Goal: Information Seeking & Learning: Learn about a topic

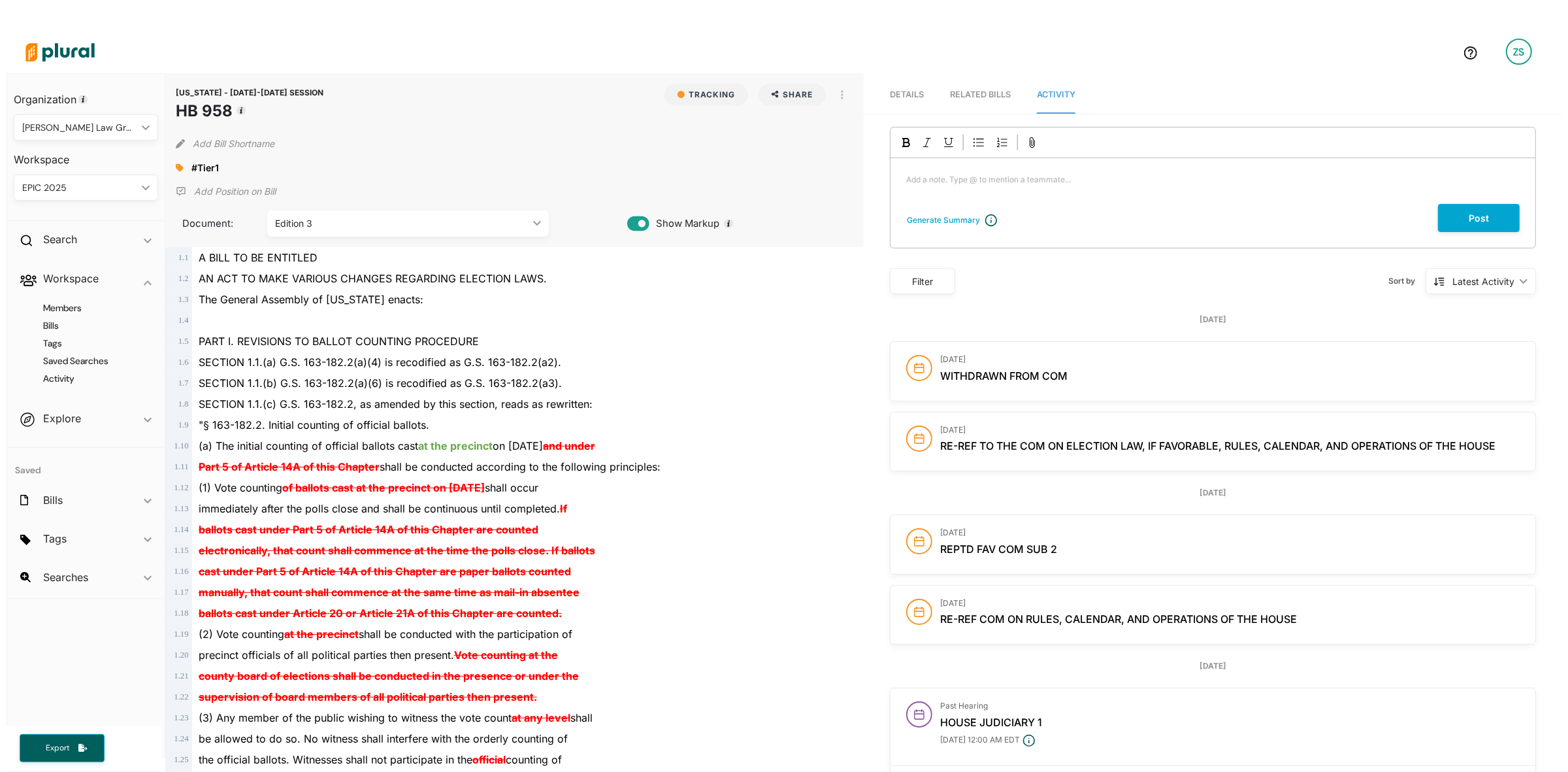
scroll to position [93, 0]
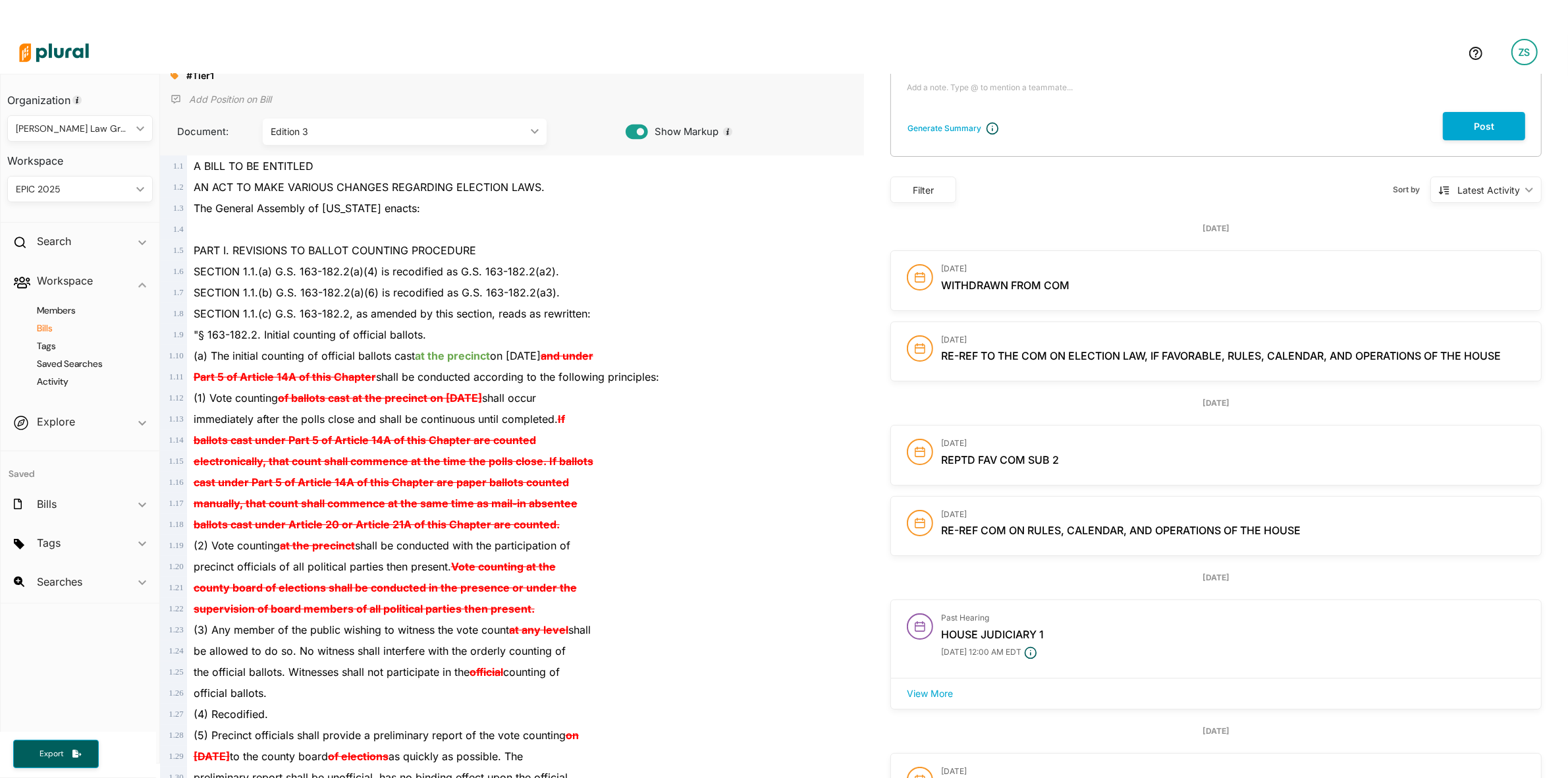
click at [51, 327] on h4 "Bills" at bounding box center [84, 328] width 126 height 13
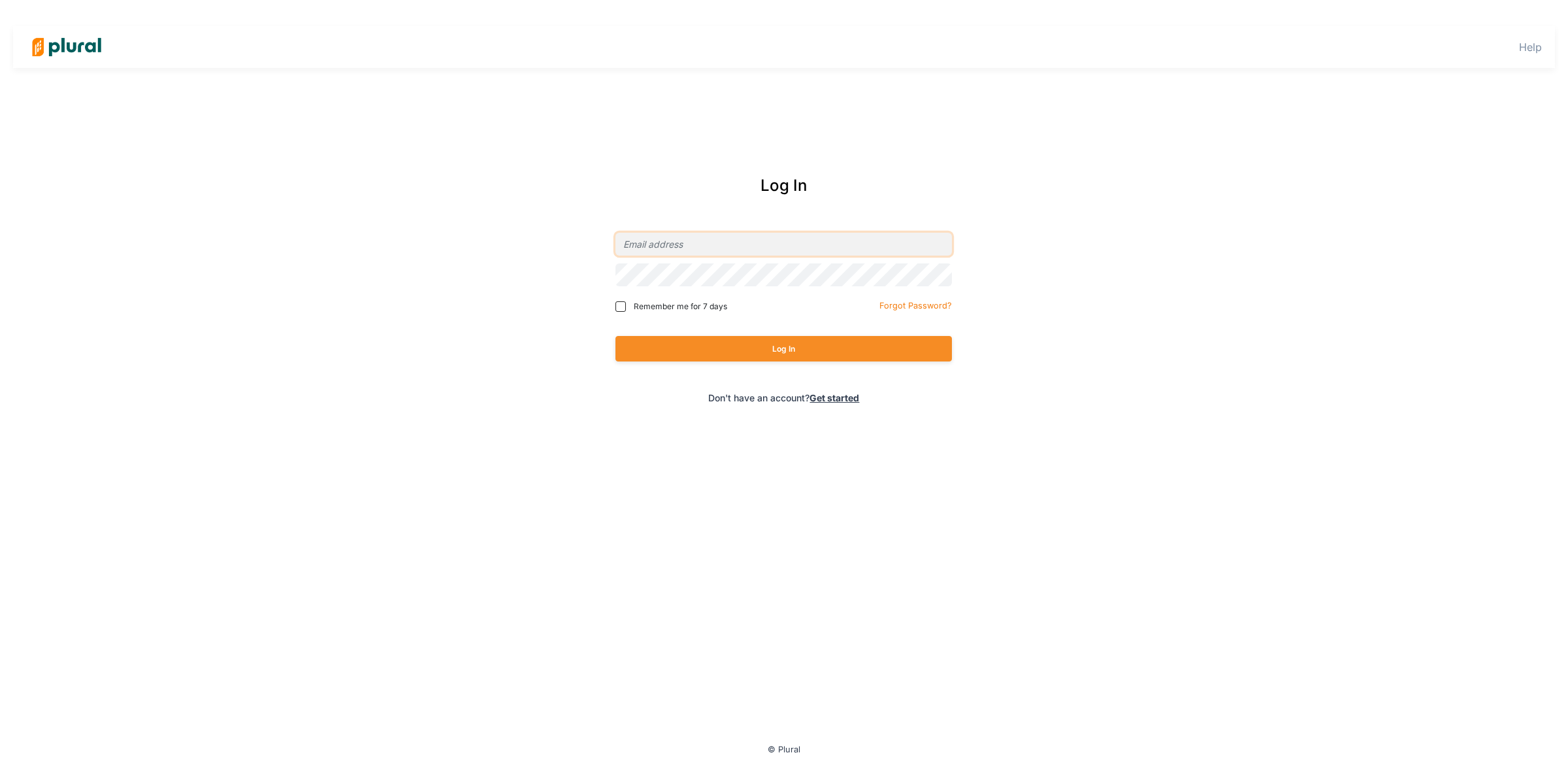
click at [701, 246] on input "email" at bounding box center [784, 243] width 337 height 22
type input "zstern@elias.law"
click at [616, 336] on button "Log In" at bounding box center [784, 348] width 337 height 25
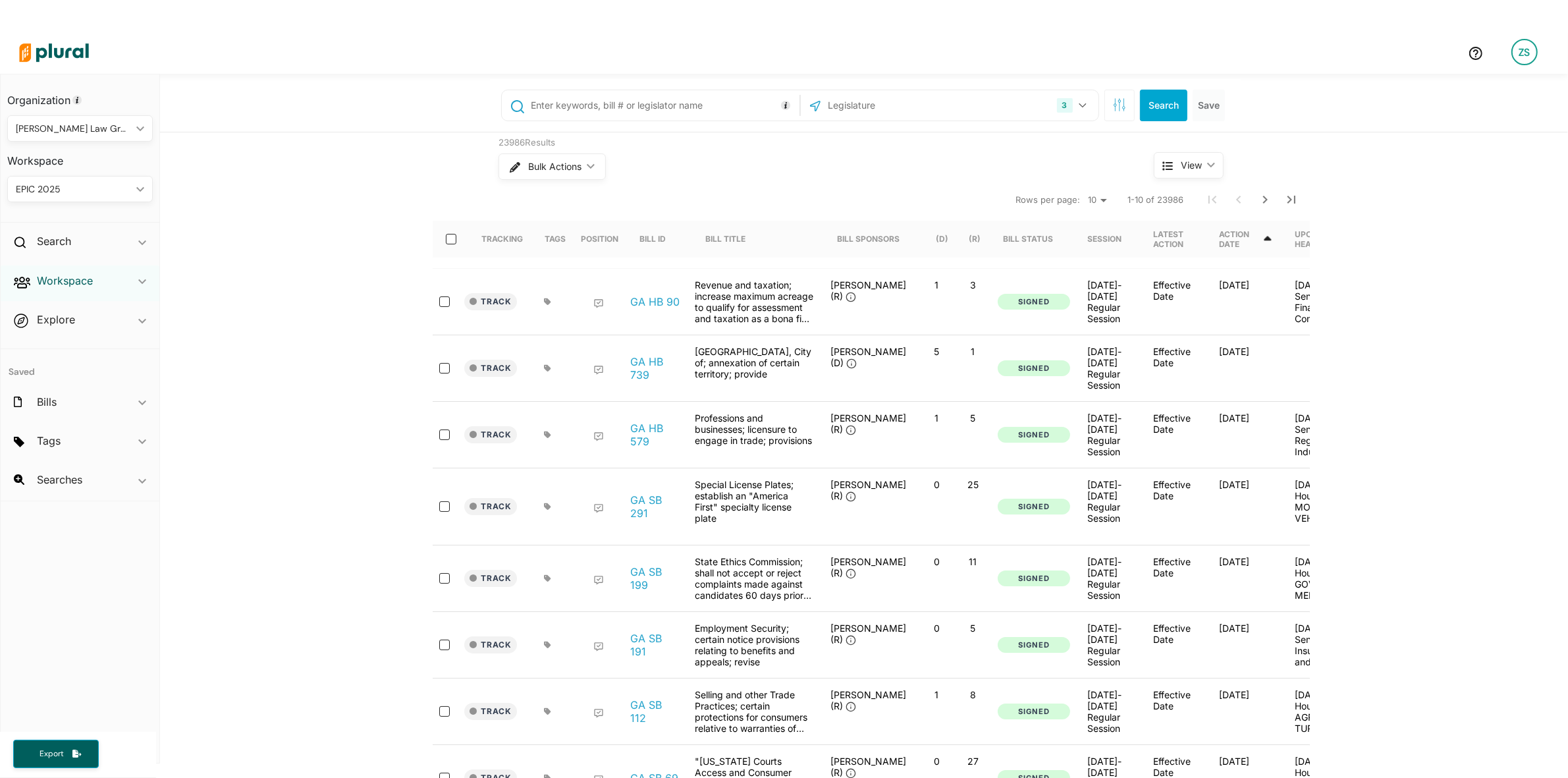
click at [67, 284] on h2 "Workspace" at bounding box center [64, 280] width 56 height 15
click at [51, 326] on h4 "Bills" at bounding box center [84, 328] width 126 height 13
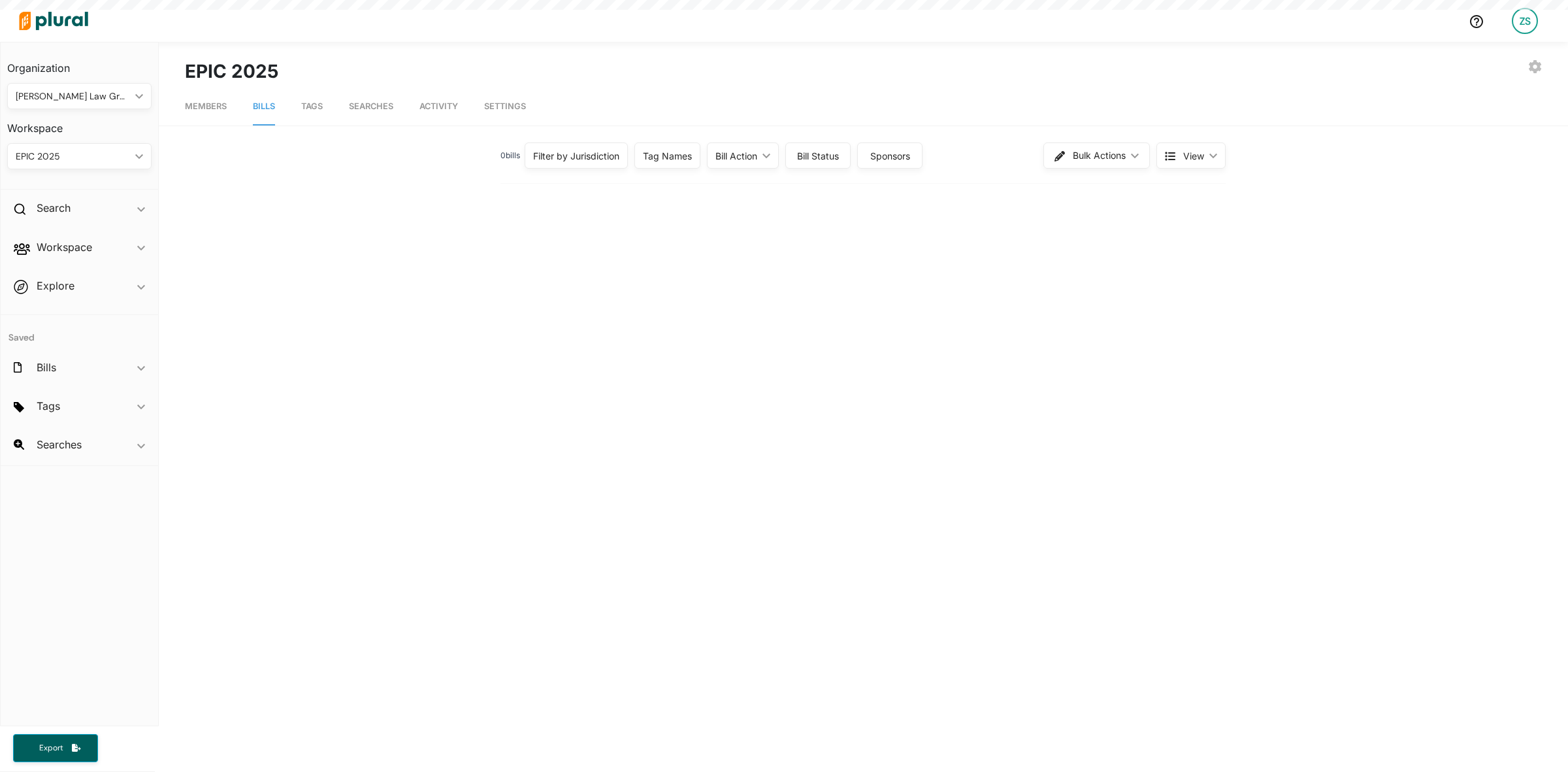
click at [560, 154] on div "Filter by Jurisdiction" at bounding box center [576, 156] width 86 height 14
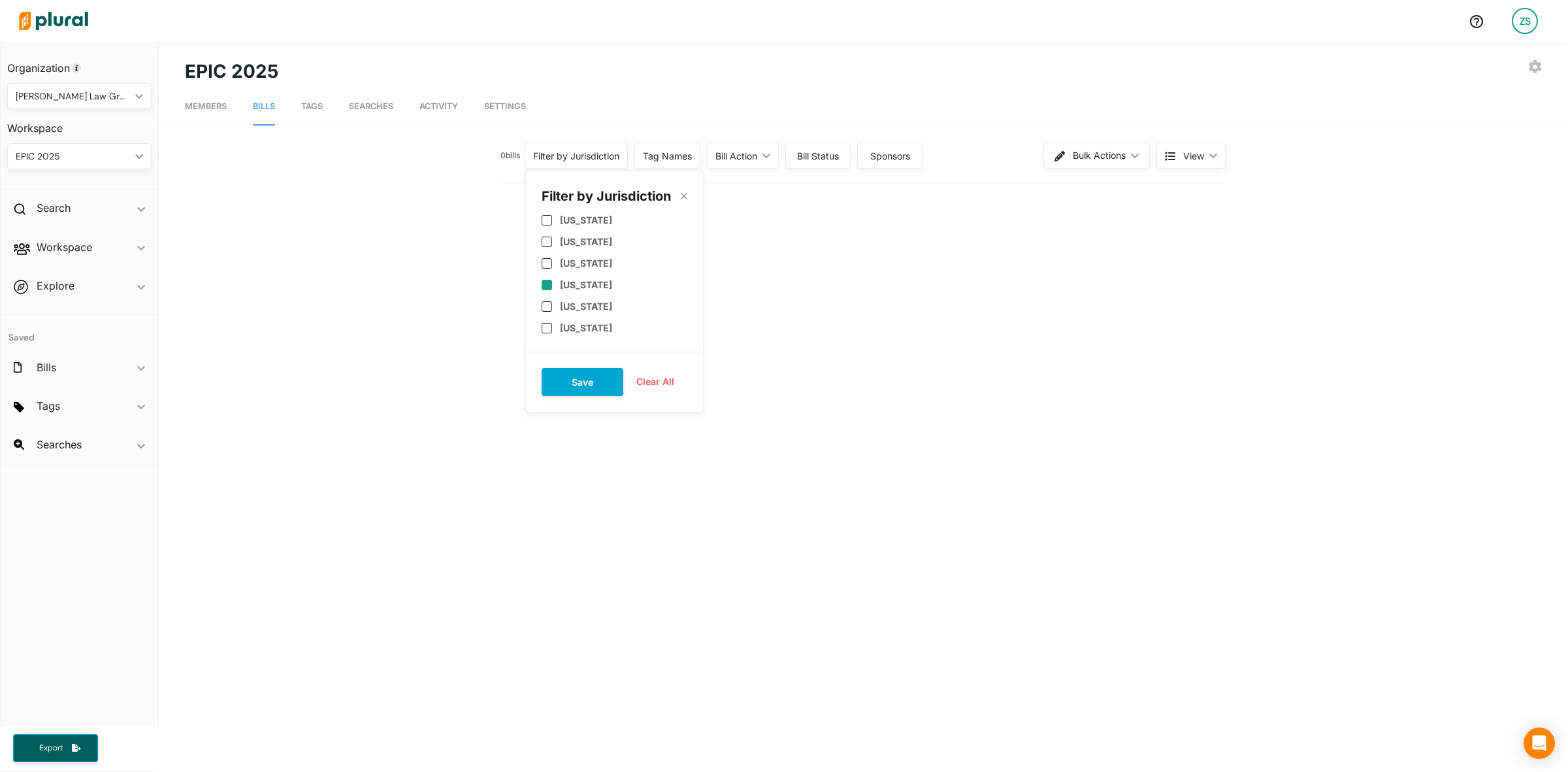
scroll to position [163, 0]
click at [574, 216] on label "Georgia" at bounding box center [586, 214] width 53 height 11
checkbox input "true"
click at [576, 271] on label "North Carolina" at bounding box center [586, 274] width 53 height 11
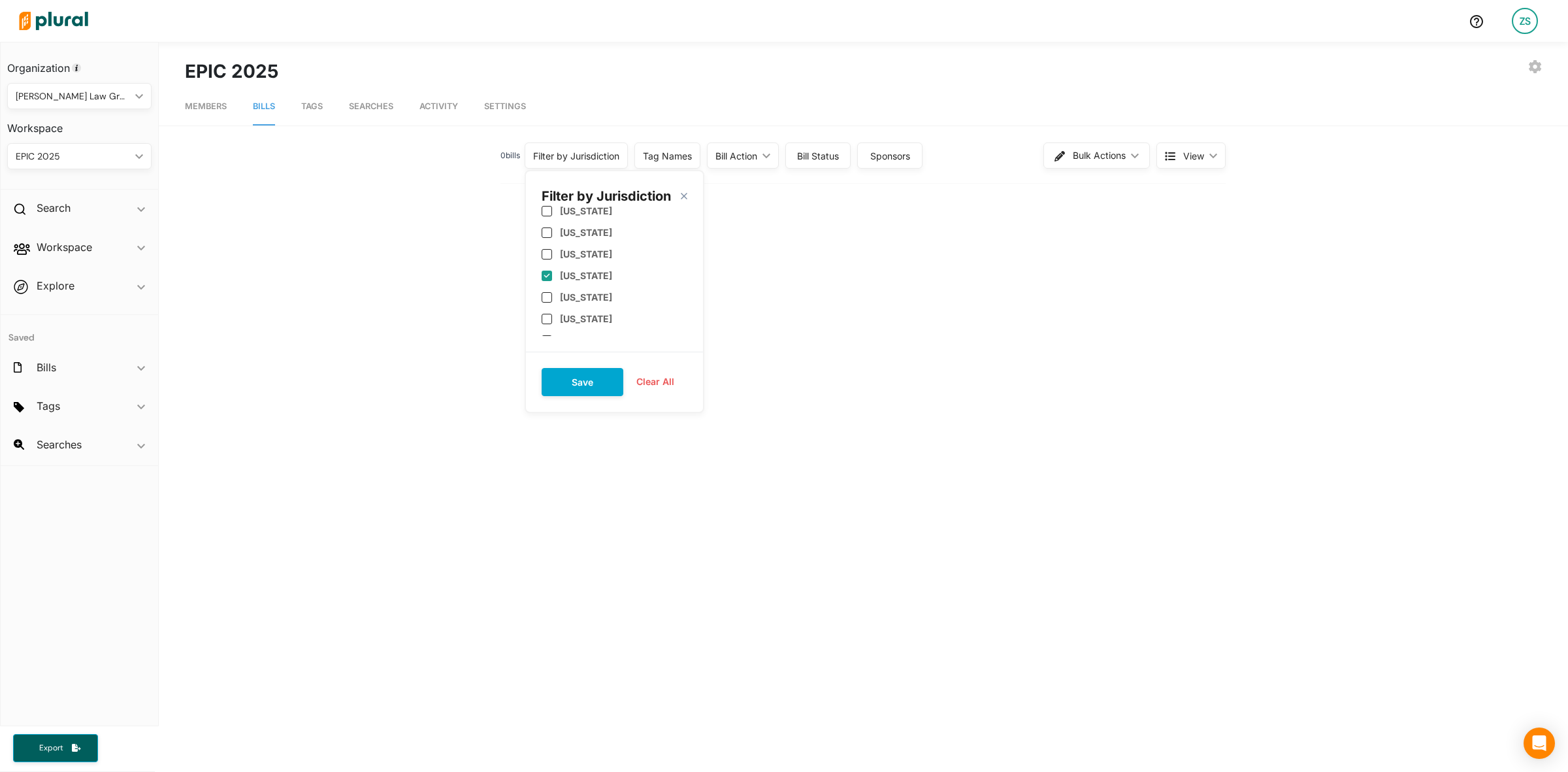
checkbox input "true"
click at [574, 255] on label "New York" at bounding box center [586, 253] width 53 height 11
checkbox input "true"
click at [576, 381] on button "Save" at bounding box center [583, 382] width 82 height 28
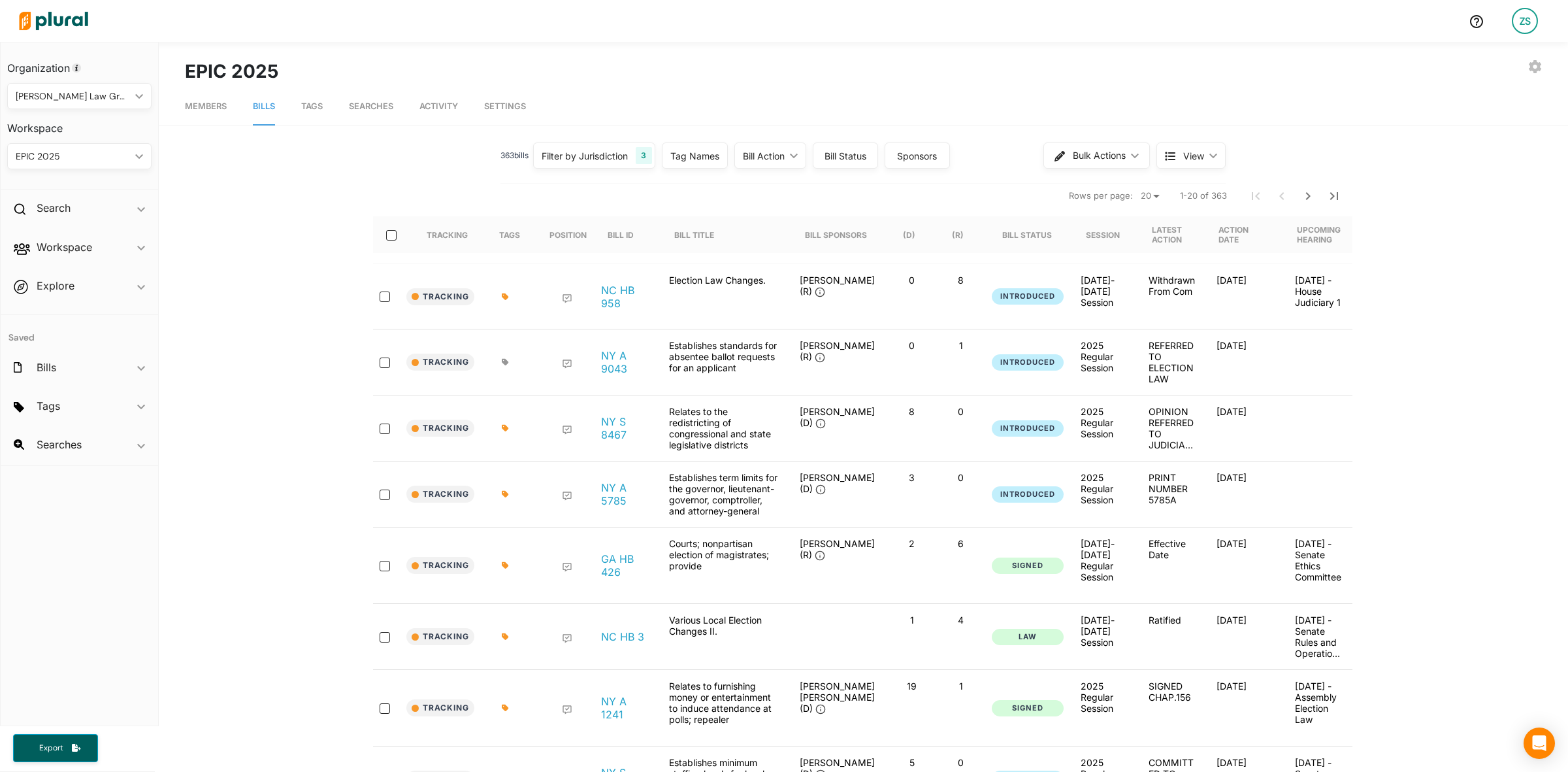
click at [624, 163] on div "Filter by Jurisdiction 3" at bounding box center [593, 155] width 122 height 26
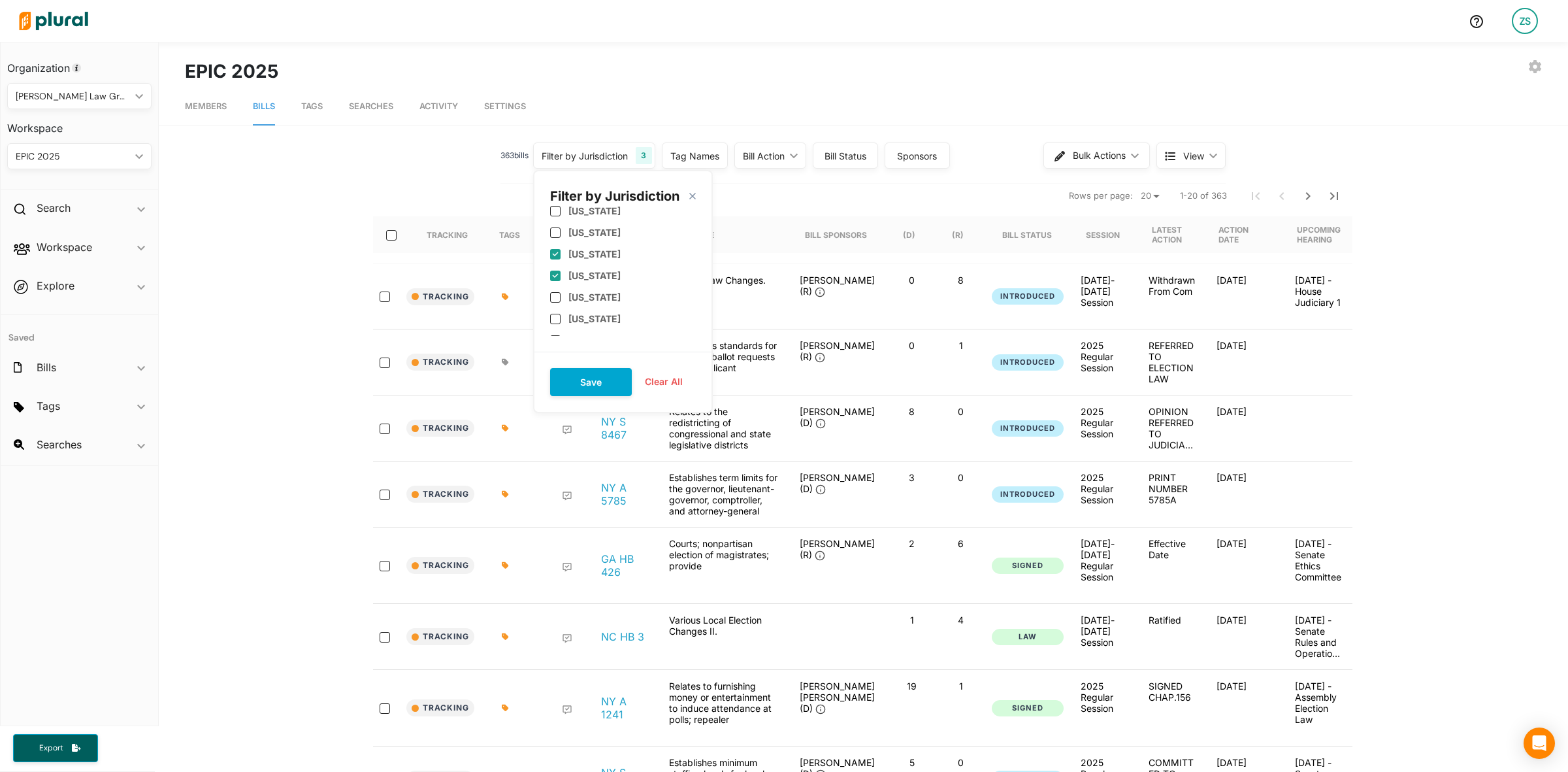
click at [585, 275] on label "North Carolina" at bounding box center [594, 274] width 53 height 11
checkbox input "false"
click at [573, 215] on label "Georgia" at bounding box center [594, 214] width 53 height 11
checkbox input "false"
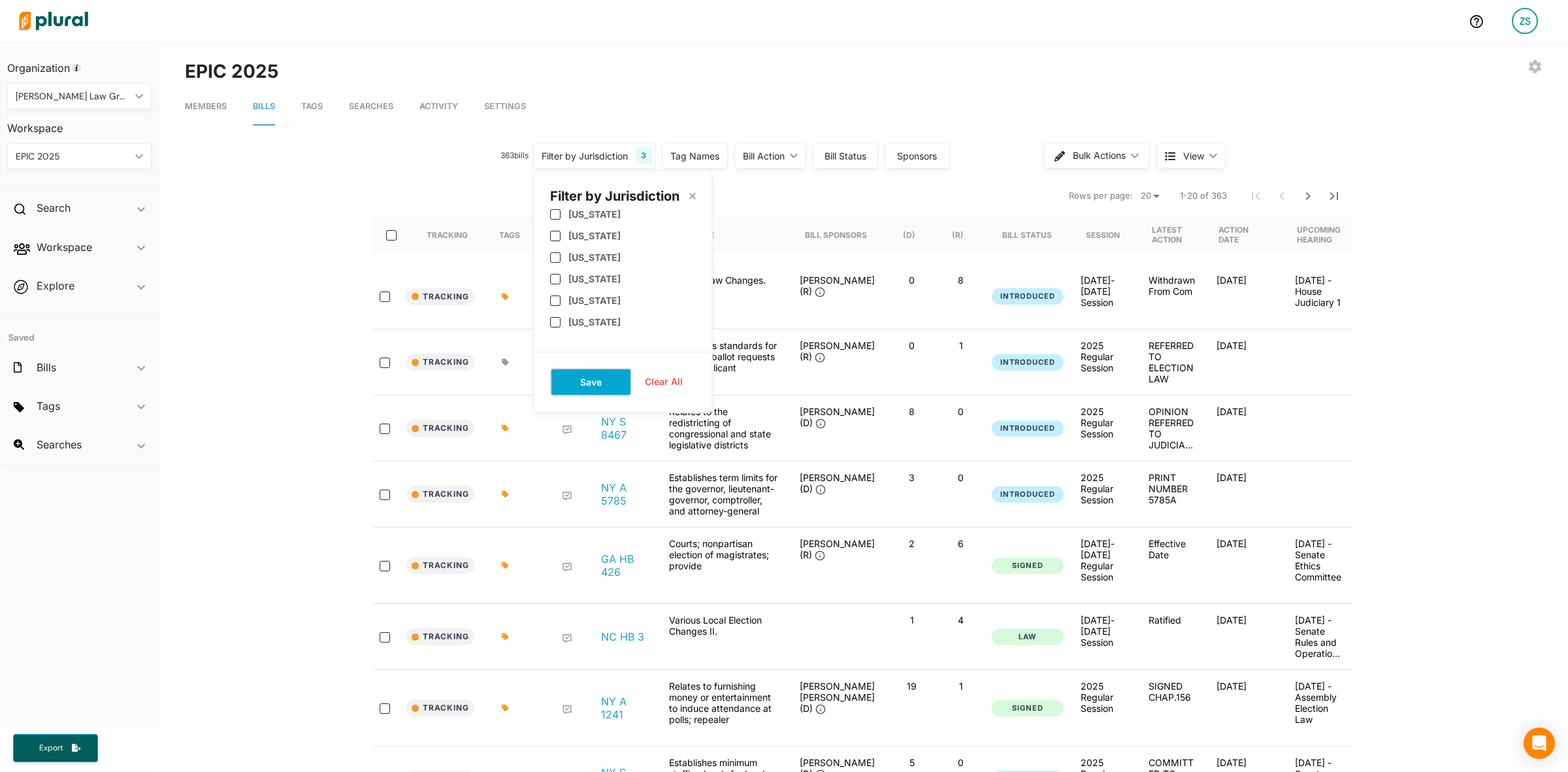
click at [605, 381] on button "Save" at bounding box center [591, 382] width 82 height 28
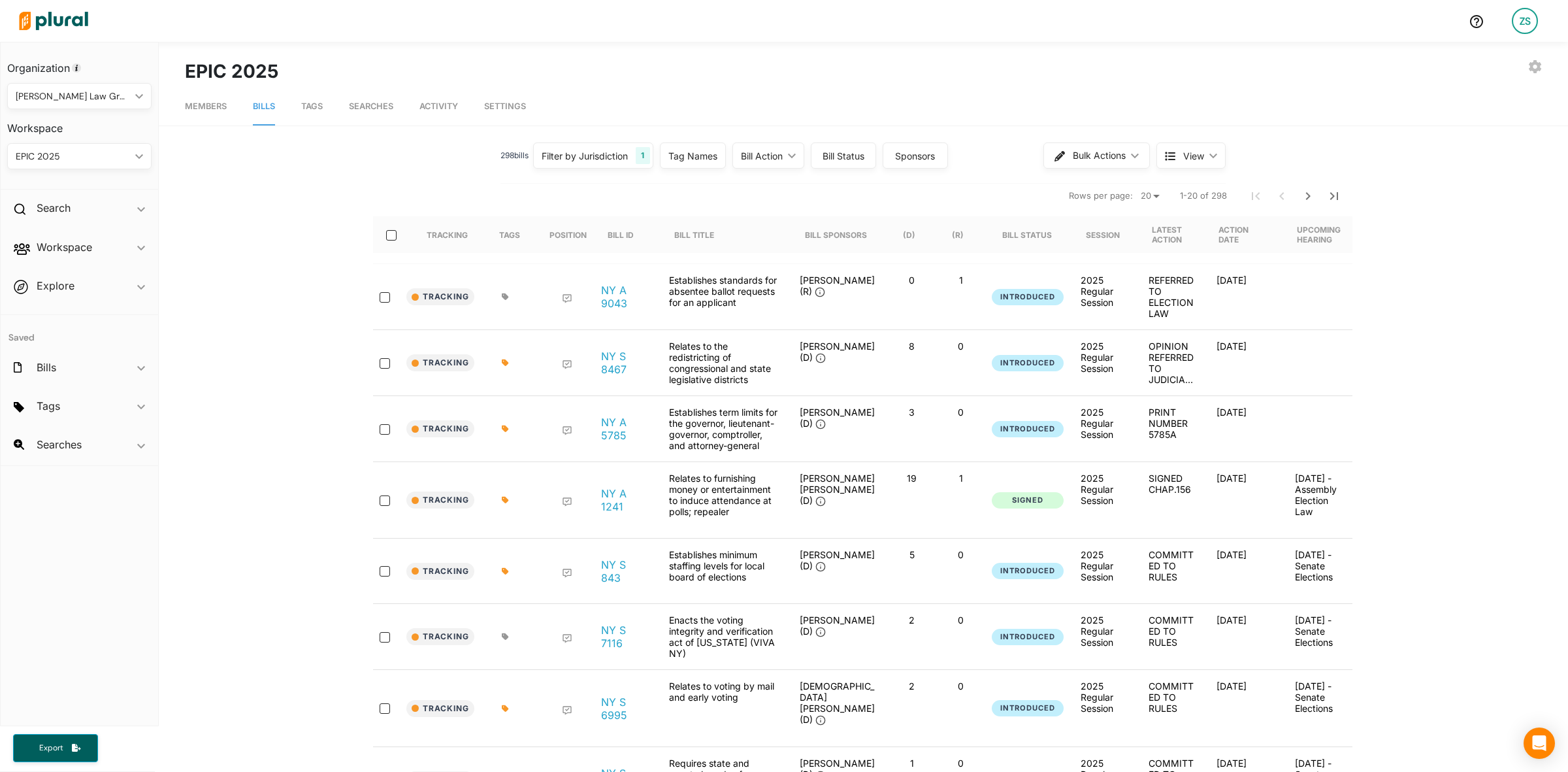
click at [858, 155] on div "Bill Status" at bounding box center [844, 156] width 49 height 14
click at [857, 305] on label "Signed by Governor" at bounding box center [886, 306] width 86 height 14
click at [833, 305] on governor "Signed by Governor" at bounding box center [827, 306] width 11 height 11
checkbox governor "true"
click at [845, 274] on label "Passed" at bounding box center [859, 276] width 31 height 14
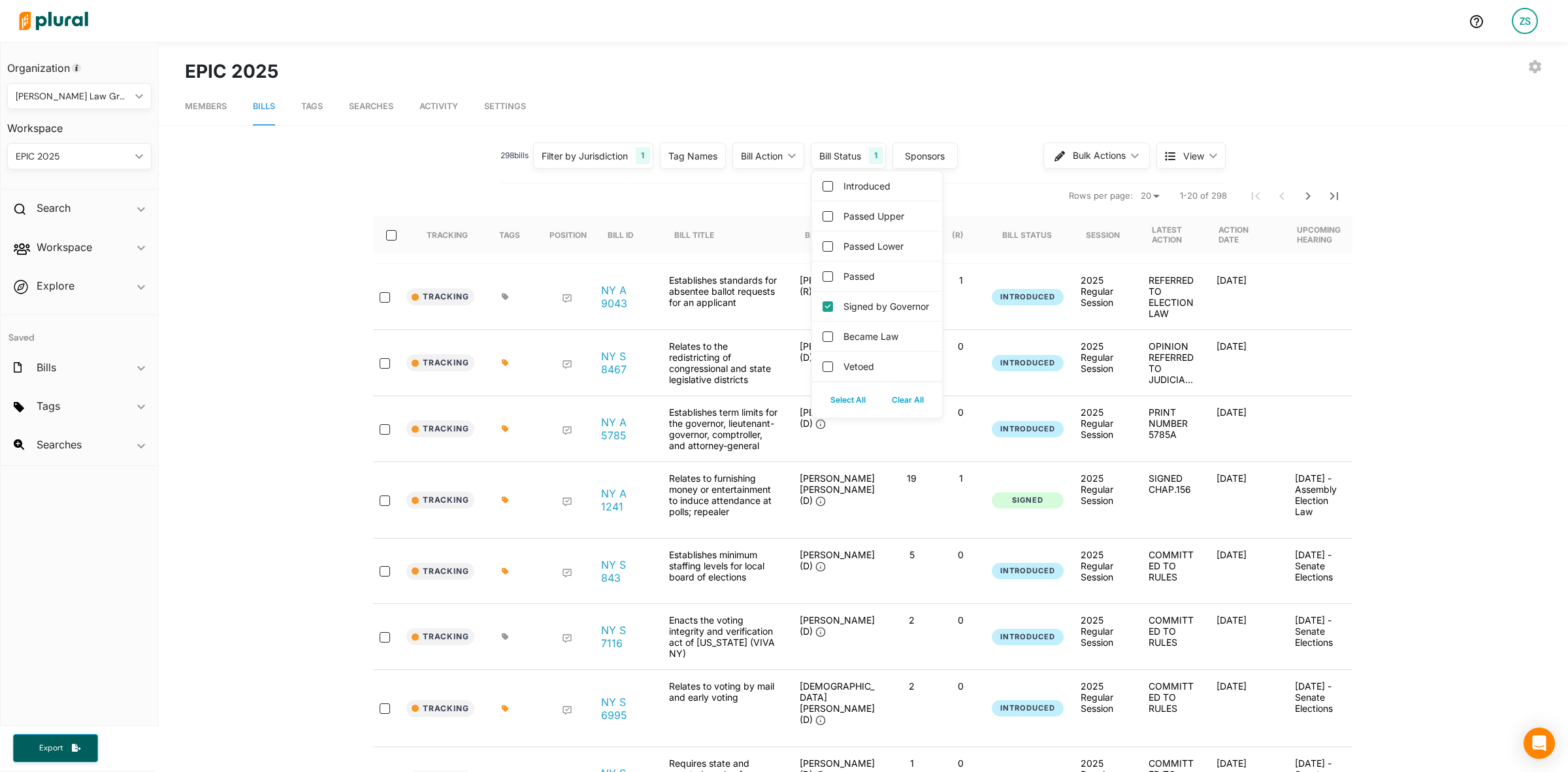
click at [833, 274] on input "Passed" at bounding box center [827, 276] width 11 height 11
checkbox input "true"
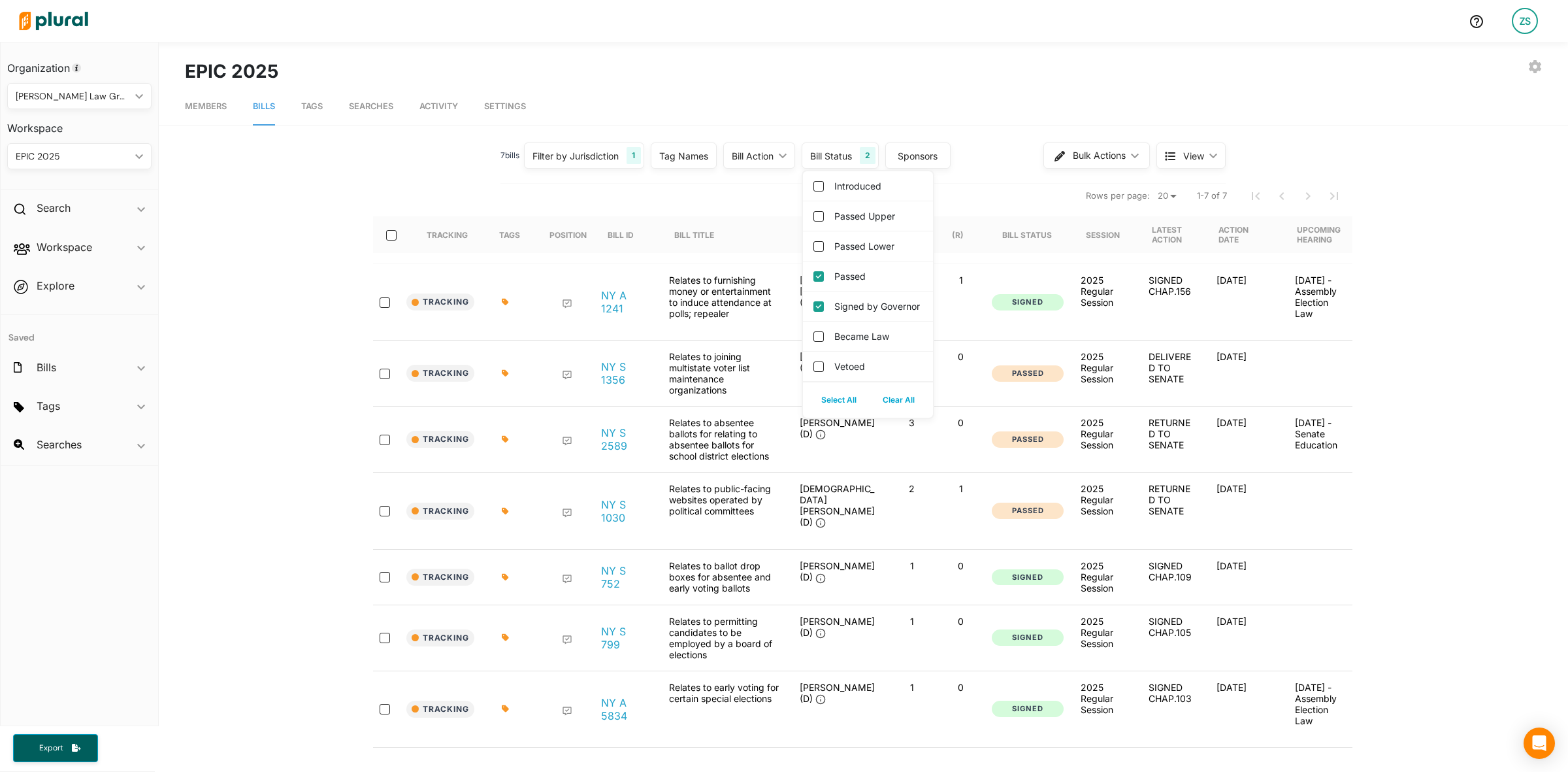
click at [866, 343] on label "Became Law" at bounding box center [862, 336] width 55 height 14
click at [824, 342] on input "Became Law" at bounding box center [819, 336] width 11 height 11
checkbox input "true"
click at [993, 78] on div "EXPORT BILLS LEAVE WORKSPACE EPIC 2025" at bounding box center [863, 71] width 1357 height 27
click at [779, 153] on polygon at bounding box center [783, 155] width 8 height 5
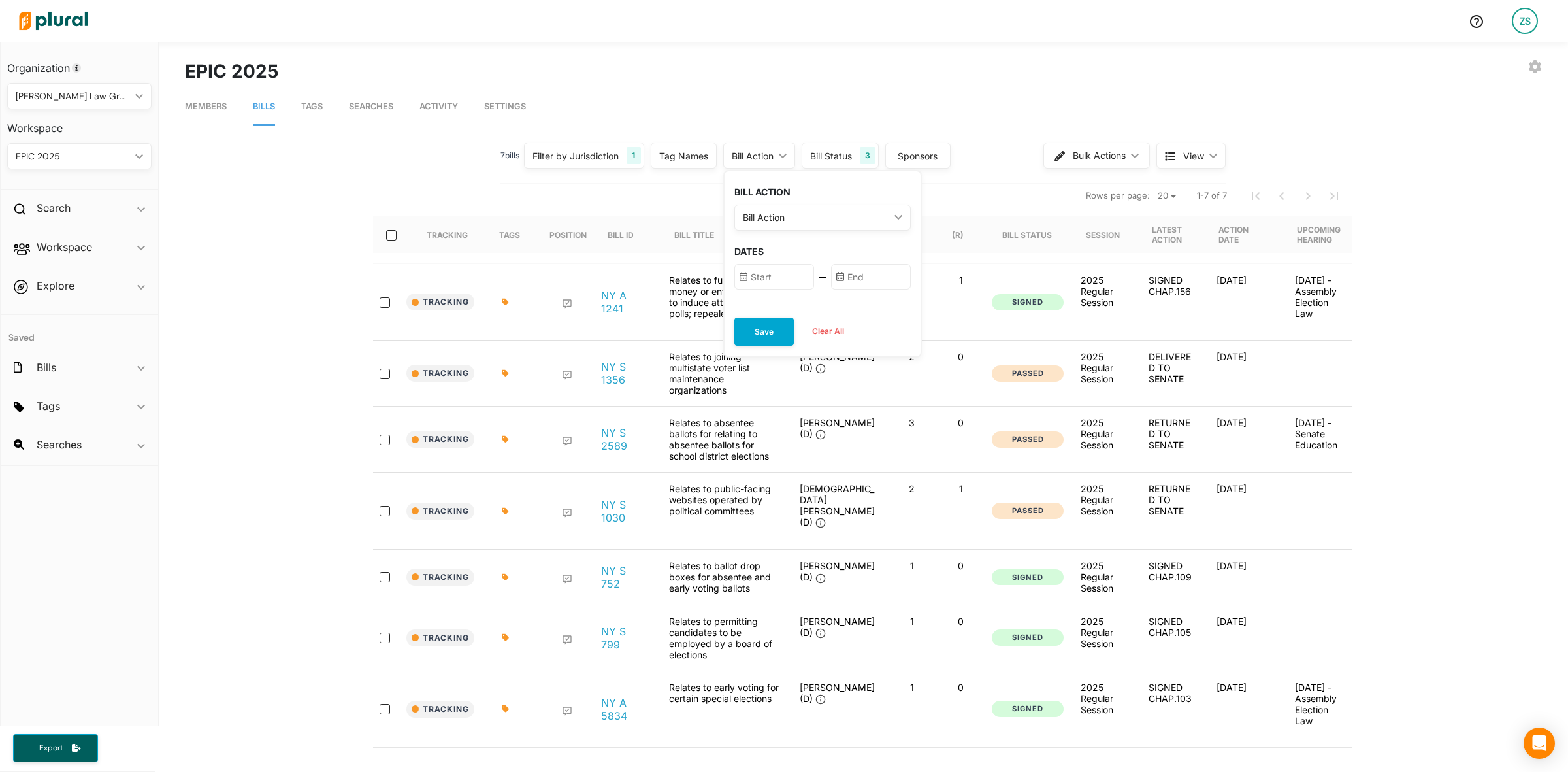
click at [837, 219] on div "Bill Action" at bounding box center [816, 218] width 146 height 14
click at [906, 242] on div "BILL ACTION Bill Action ic_keyboard_arrow_down First Action Latest Action Any A…" at bounding box center [822, 238] width 196 height 136
click at [781, 276] on input "text" at bounding box center [775, 276] width 80 height 25
click at [883, 312] on icon "Go to previous month" at bounding box center [888, 315] width 11 height 11
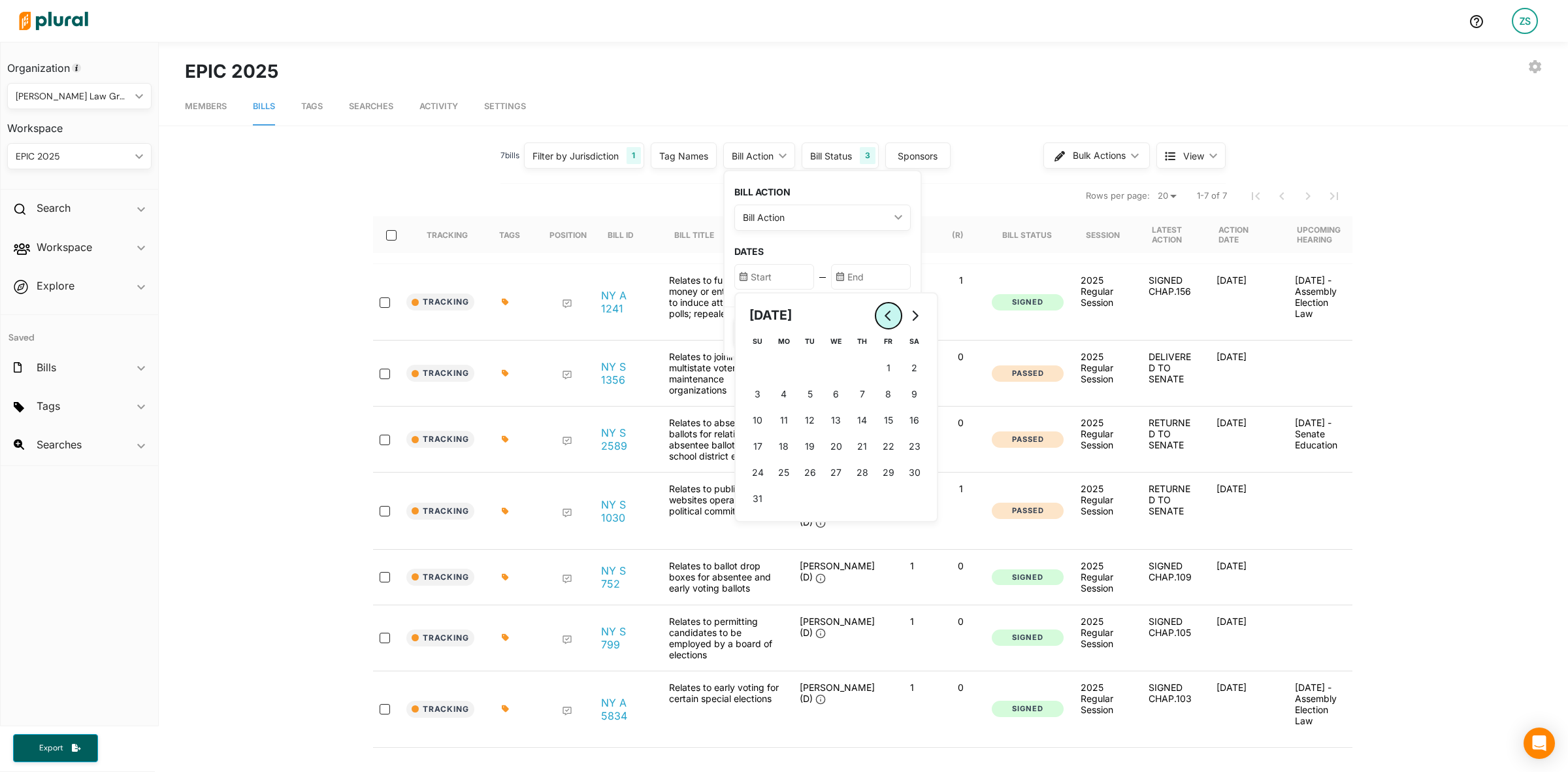
click at [883, 312] on icon "Go to previous month" at bounding box center [888, 315] width 11 height 11
click at [883, 311] on icon "Go to previous month" at bounding box center [888, 315] width 11 height 11
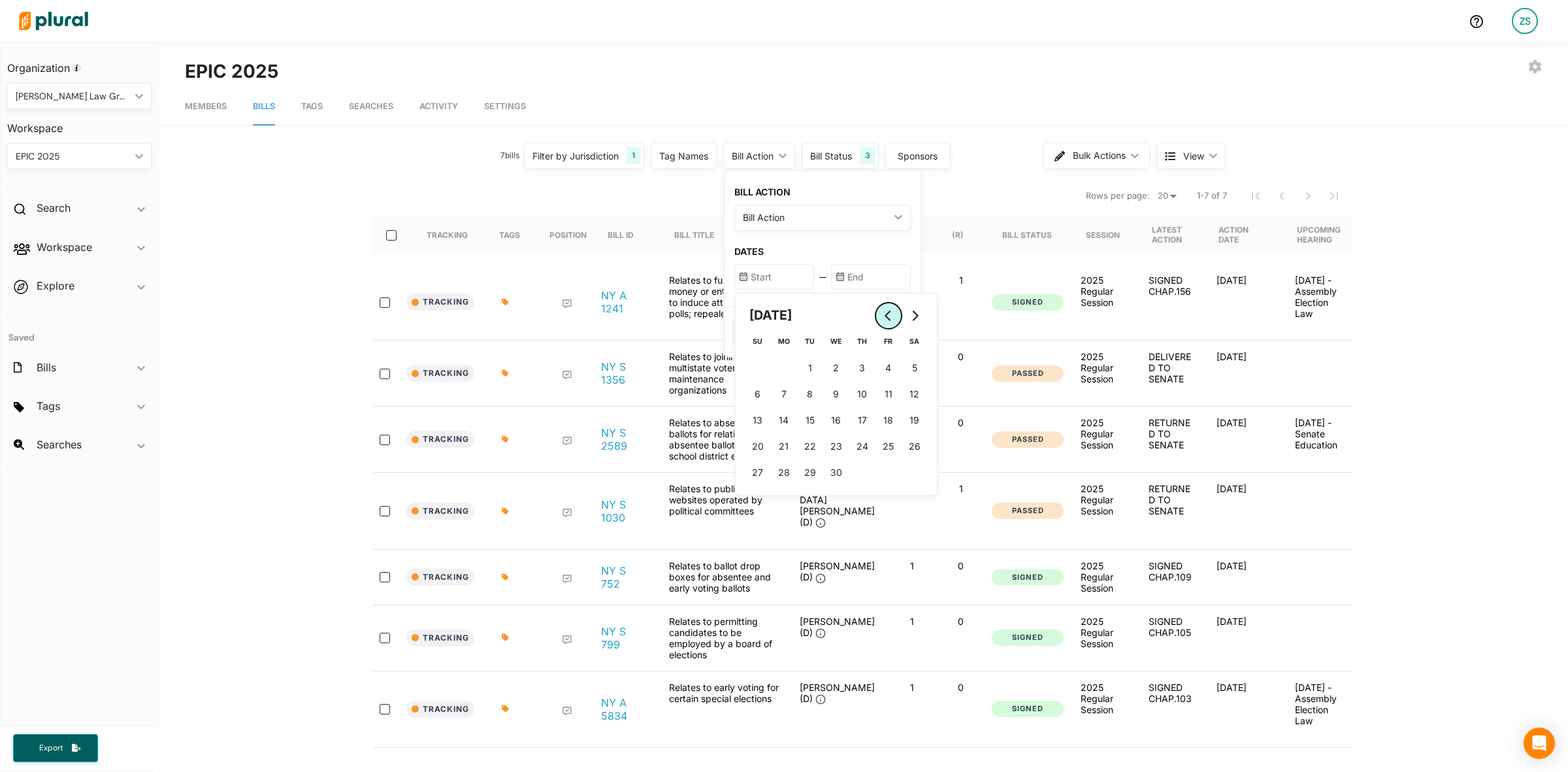
click at [883, 310] on icon "Go to previous month" at bounding box center [888, 315] width 11 height 11
click at [794, 282] on input "text" at bounding box center [775, 276] width 80 height 25
click at [763, 282] on input "2024" at bounding box center [775, 276] width 80 height 25
click at [735, 272] on input "2024" at bounding box center [775, 276] width 80 height 25
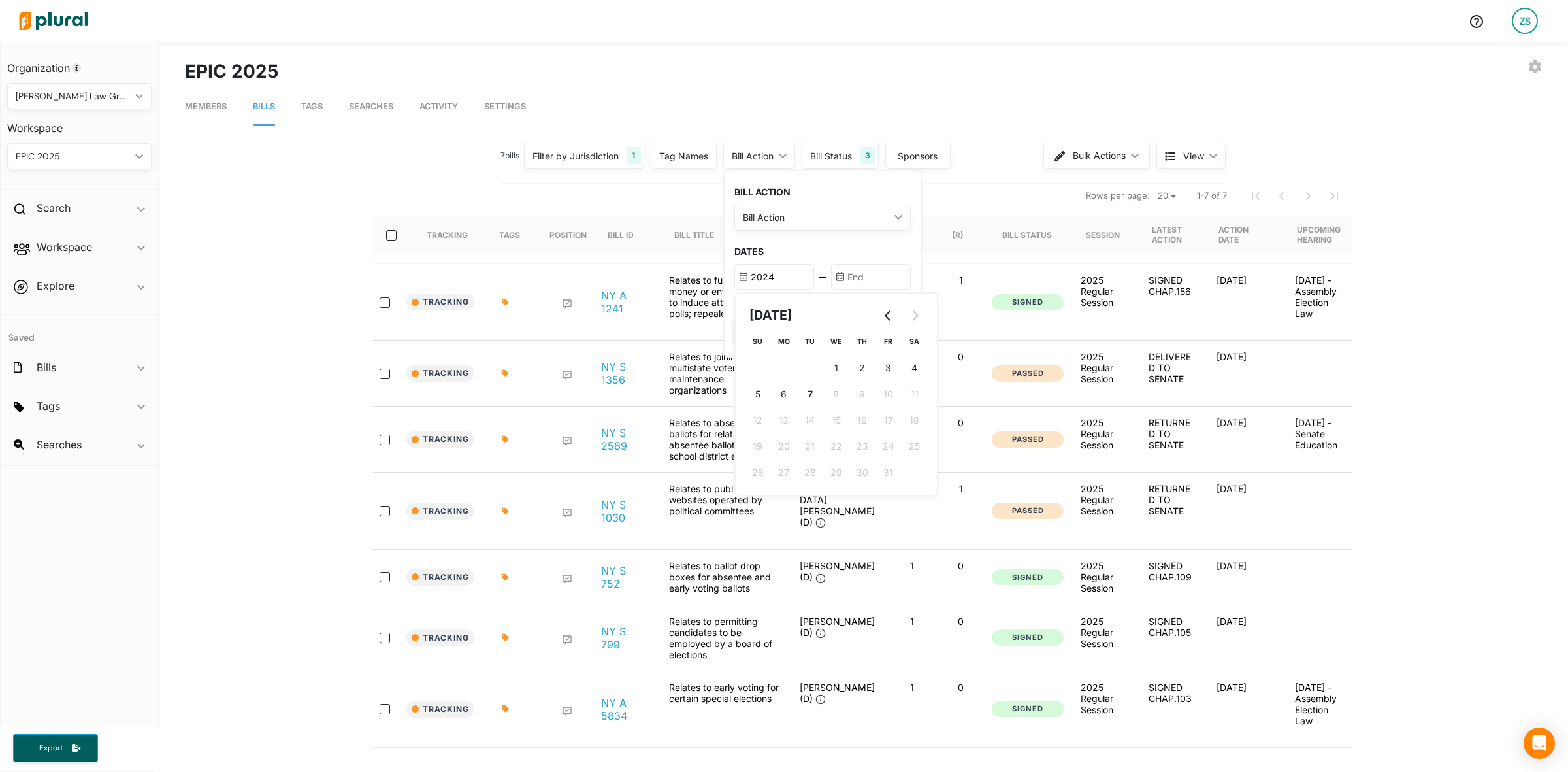
click at [743, 274] on input "2024" at bounding box center [775, 276] width 80 height 25
click at [775, 269] on input "2024" at bounding box center [775, 276] width 80 height 25
type input "2024"
click at [886, 311] on icon "Go to previous month" at bounding box center [888, 315] width 11 height 11
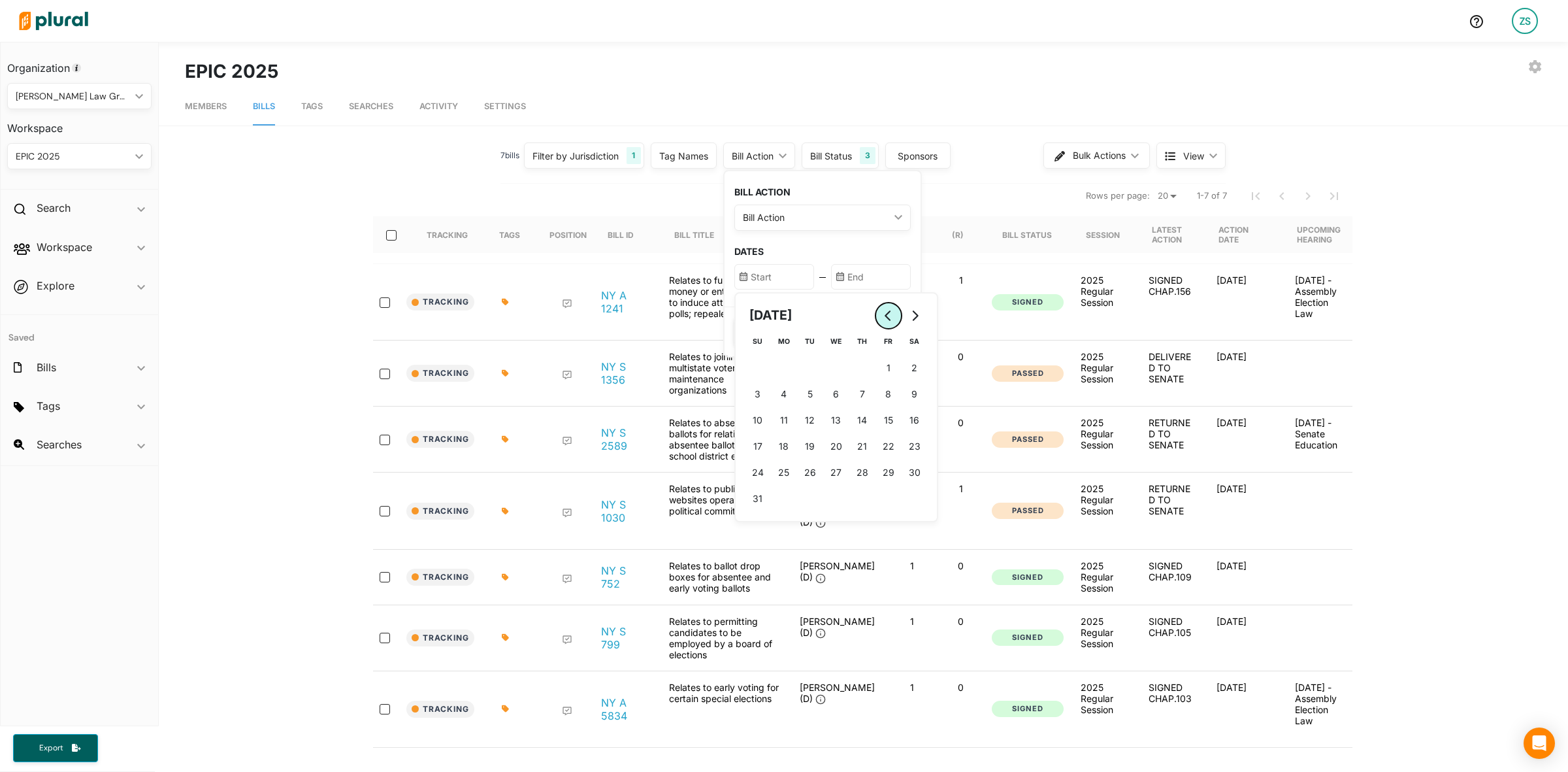
click at [886, 311] on icon "Go to previous month" at bounding box center [888, 315] width 11 height 11
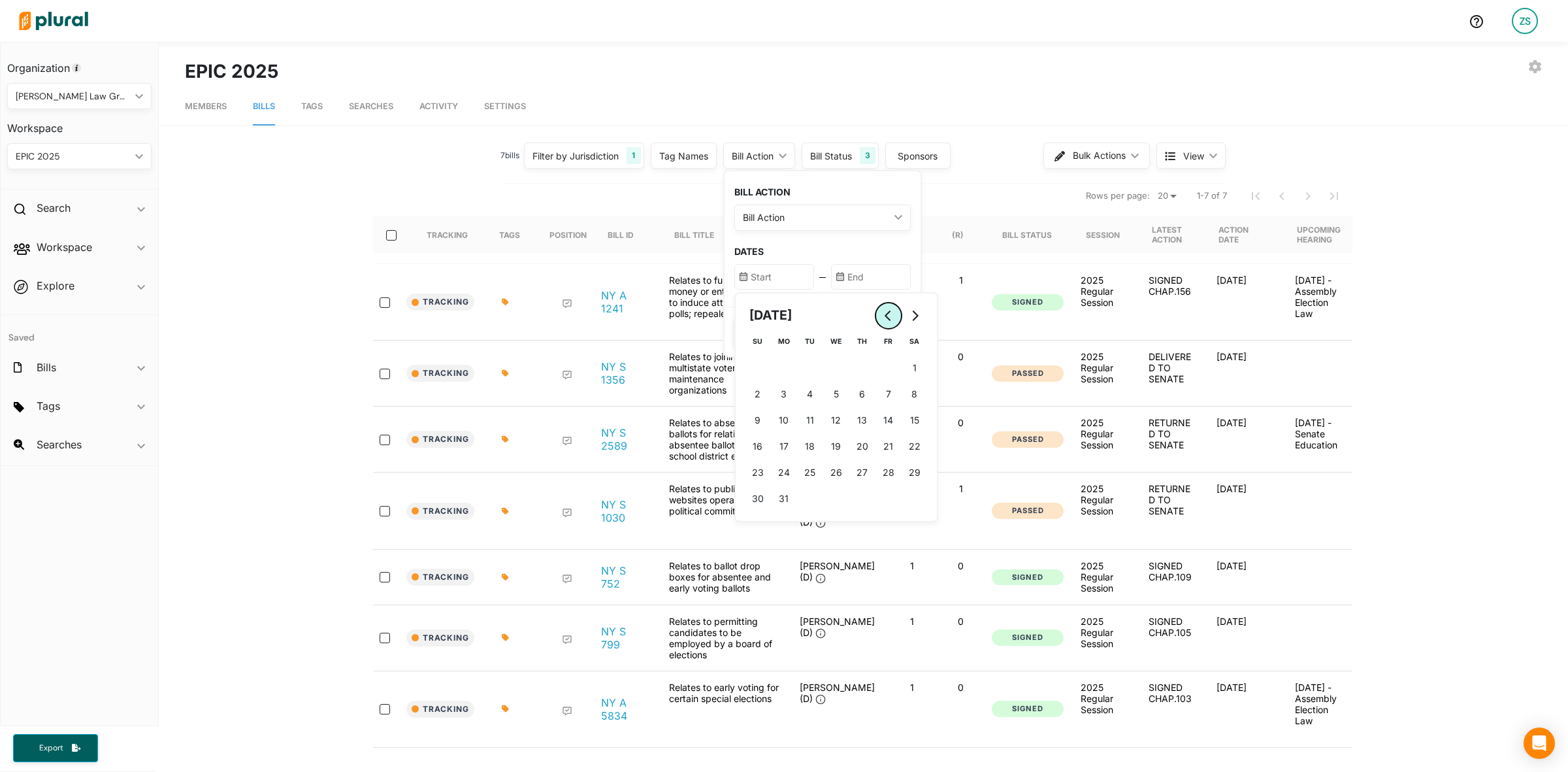
click at [886, 311] on icon "Go to previous month" at bounding box center [888, 315] width 11 height 11
click at [909, 312] on icon "Go to next month" at bounding box center [914, 315] width 11 height 11
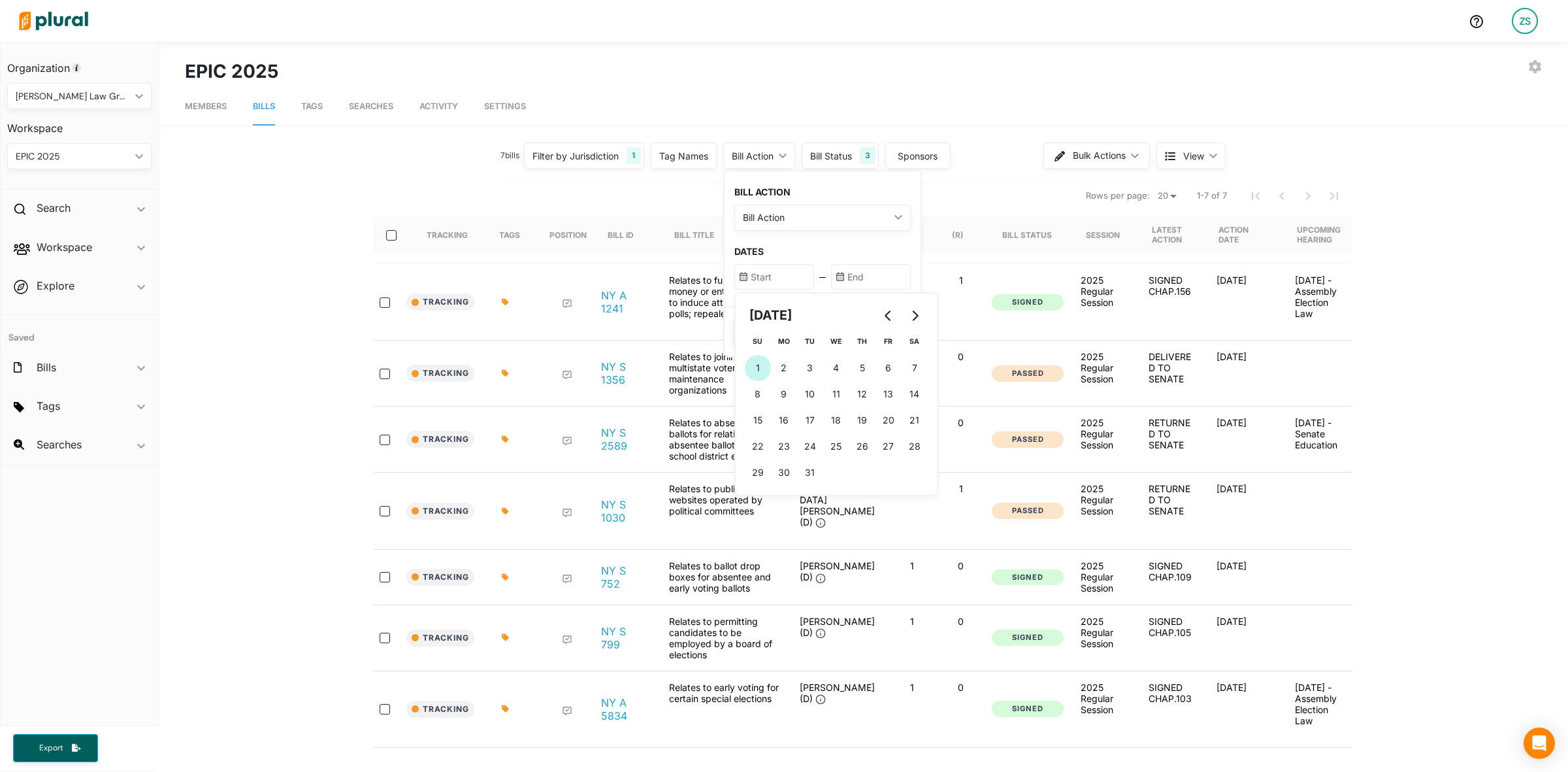
click at [756, 363] on span "1" at bounding box center [758, 368] width 4 height 14
type input "12/1/2024"
click at [893, 250] on h3 "DATES" at bounding box center [823, 251] width 177 height 11
click at [766, 331] on button "Save" at bounding box center [764, 331] width 60 height 28
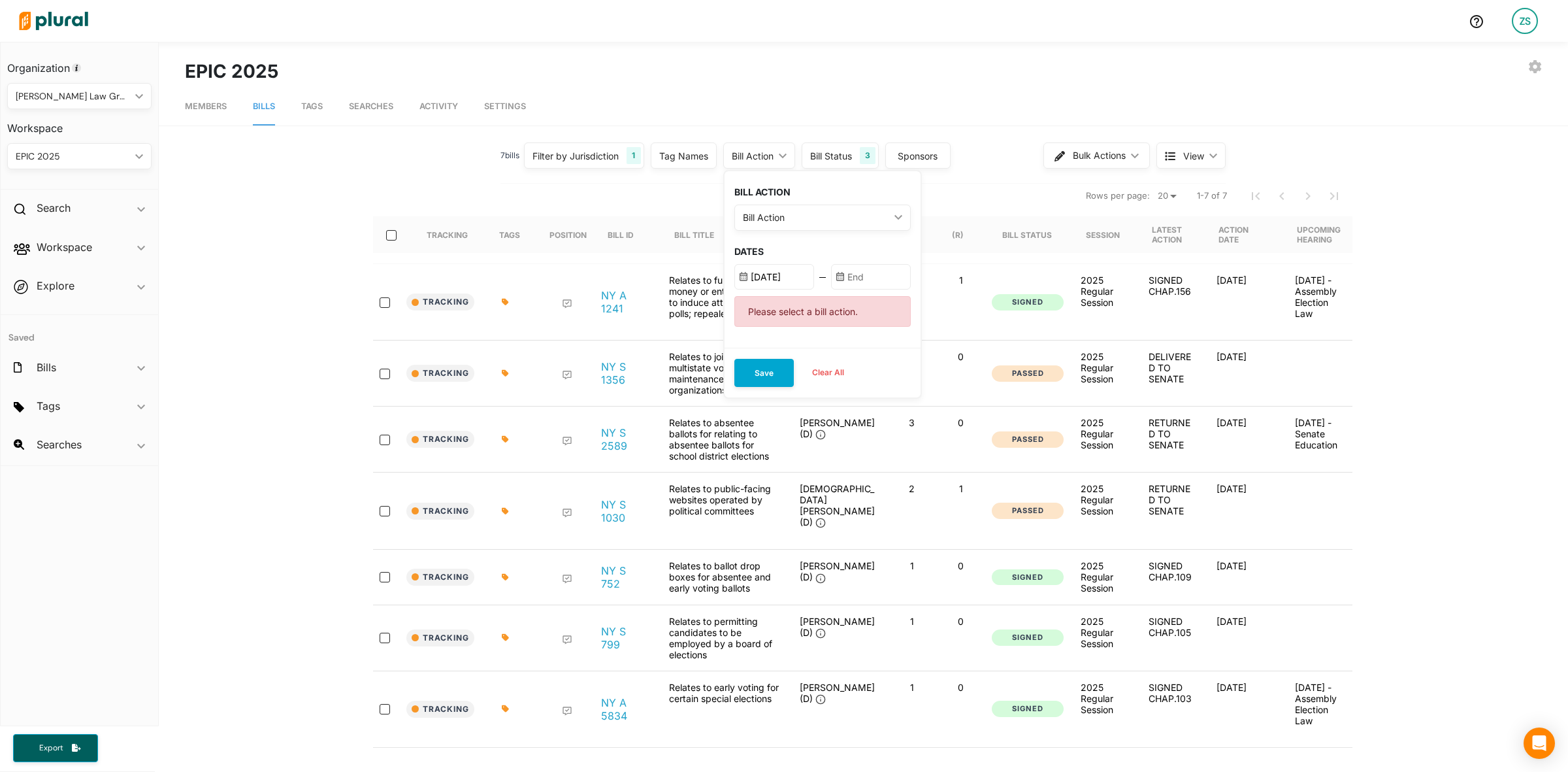
click at [818, 216] on div "Bill Action" at bounding box center [816, 218] width 146 height 14
click at [746, 308] on Action "Any Action" at bounding box center [751, 307] width 11 height 11
click at [851, 276] on input "text" at bounding box center [871, 276] width 80 height 25
click at [899, 386] on button "7 7th October (Tuesday)" at bounding box center [906, 393] width 26 height 26
type input "10/7/2025"
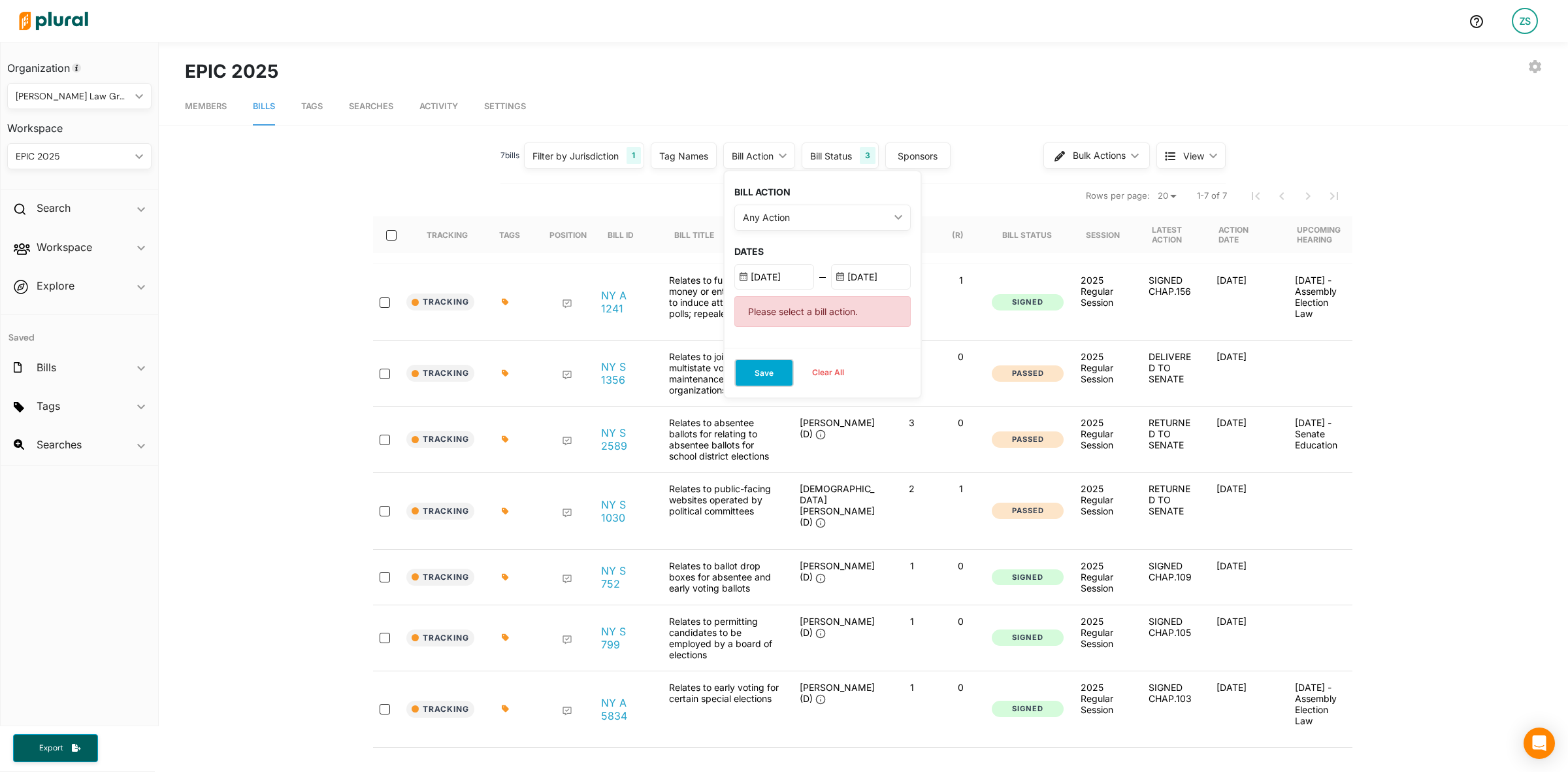
click at [778, 371] on button "Save" at bounding box center [764, 373] width 60 height 28
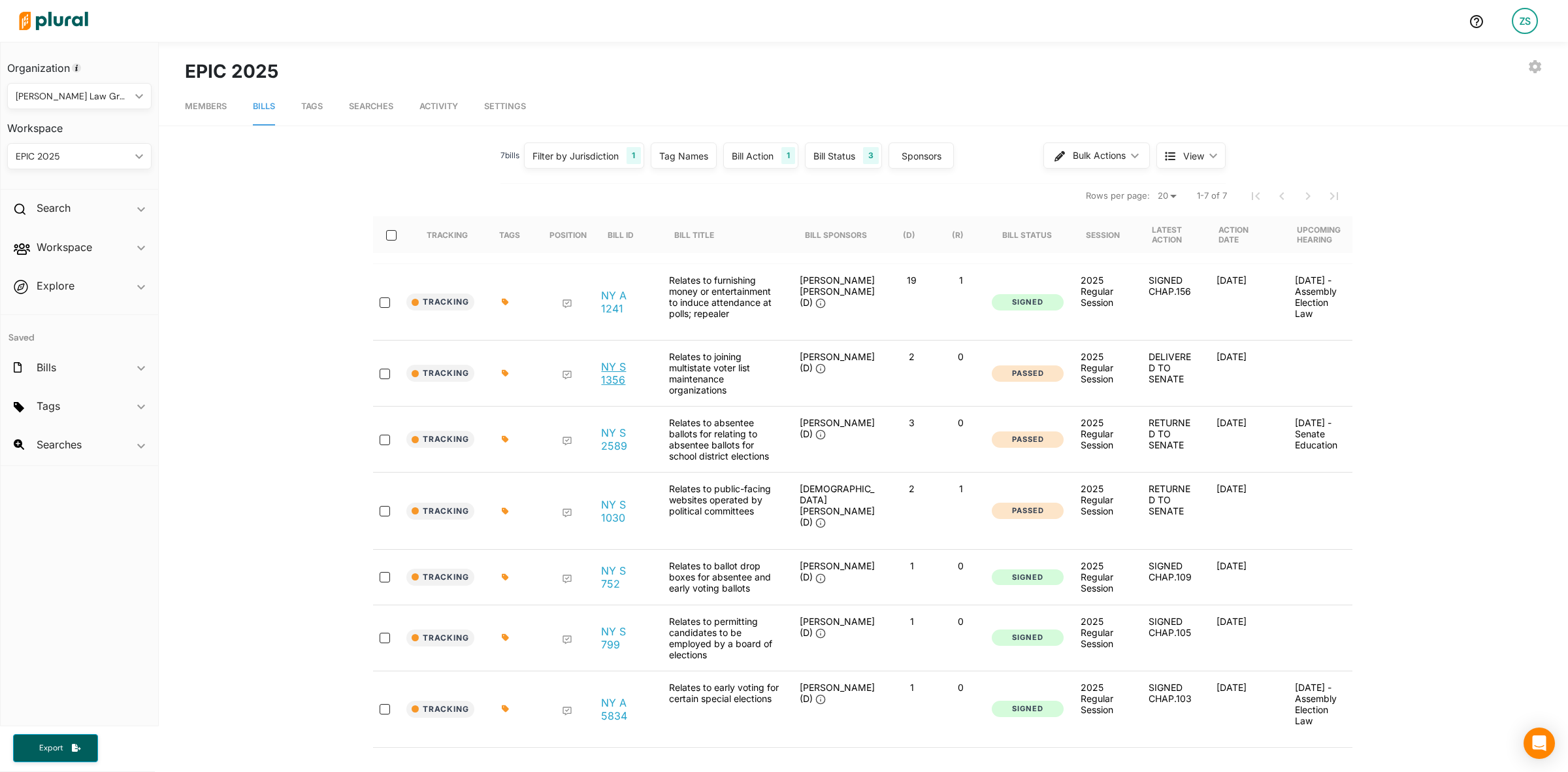
click at [618, 371] on link "NY S 1356" at bounding box center [624, 373] width 47 height 26
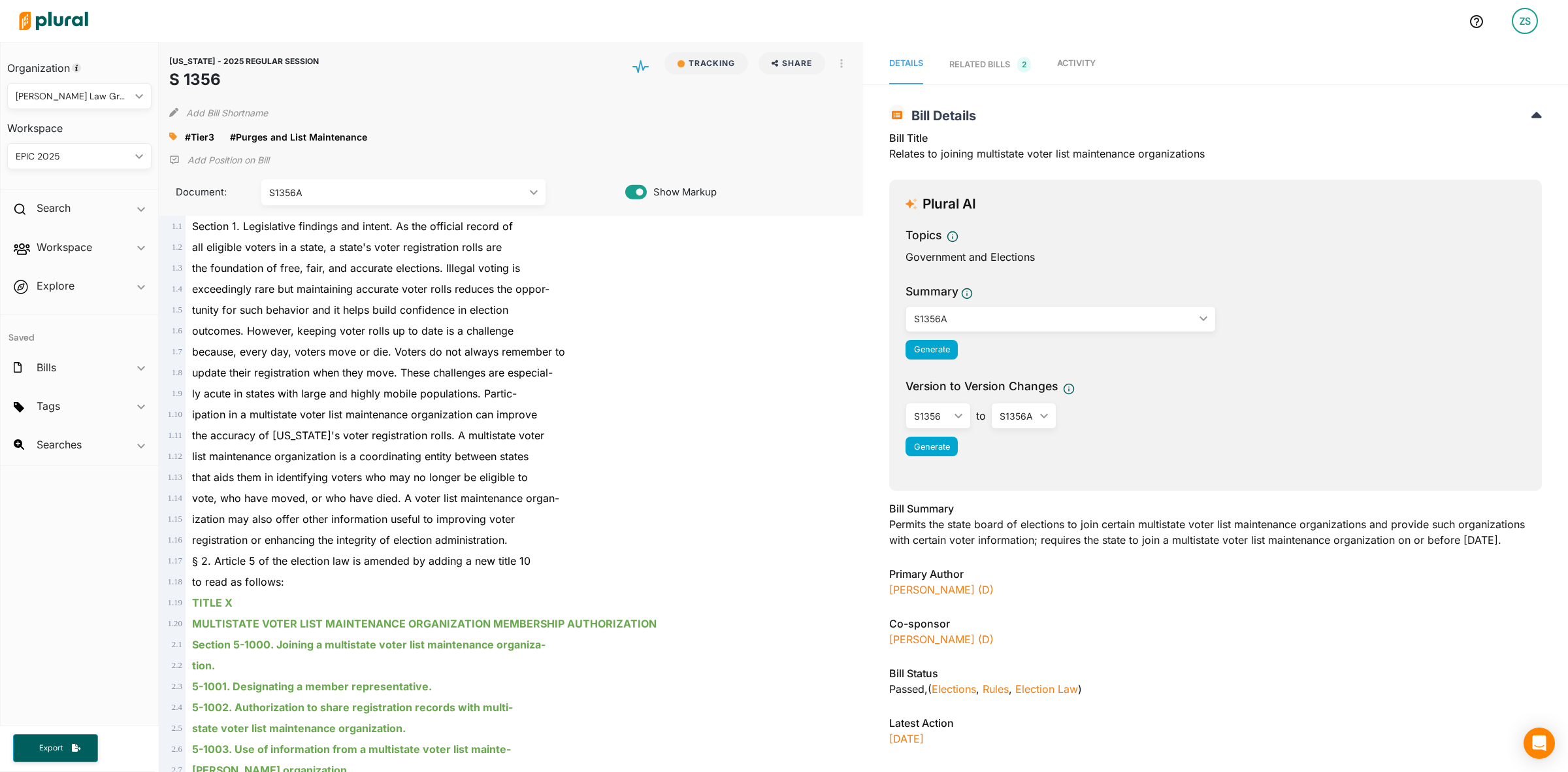
click at [1001, 64] on div "RELATED BILLS 2" at bounding box center [990, 64] width 82 height 16
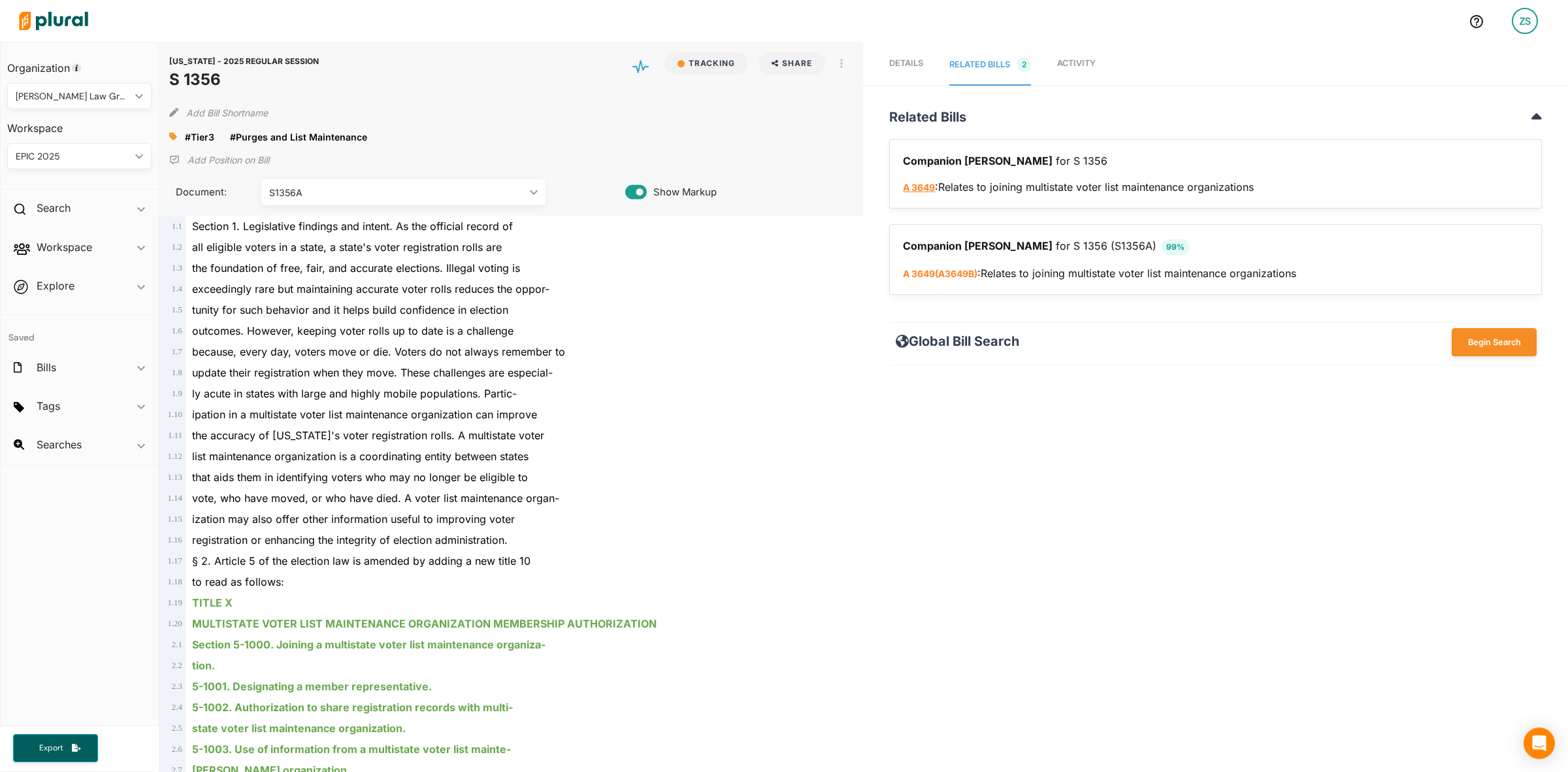
click at [920, 184] on link "A 3649" at bounding box center [918, 186] width 32 height 11
click at [1088, 59] on span "Activity" at bounding box center [1075, 63] width 38 height 10
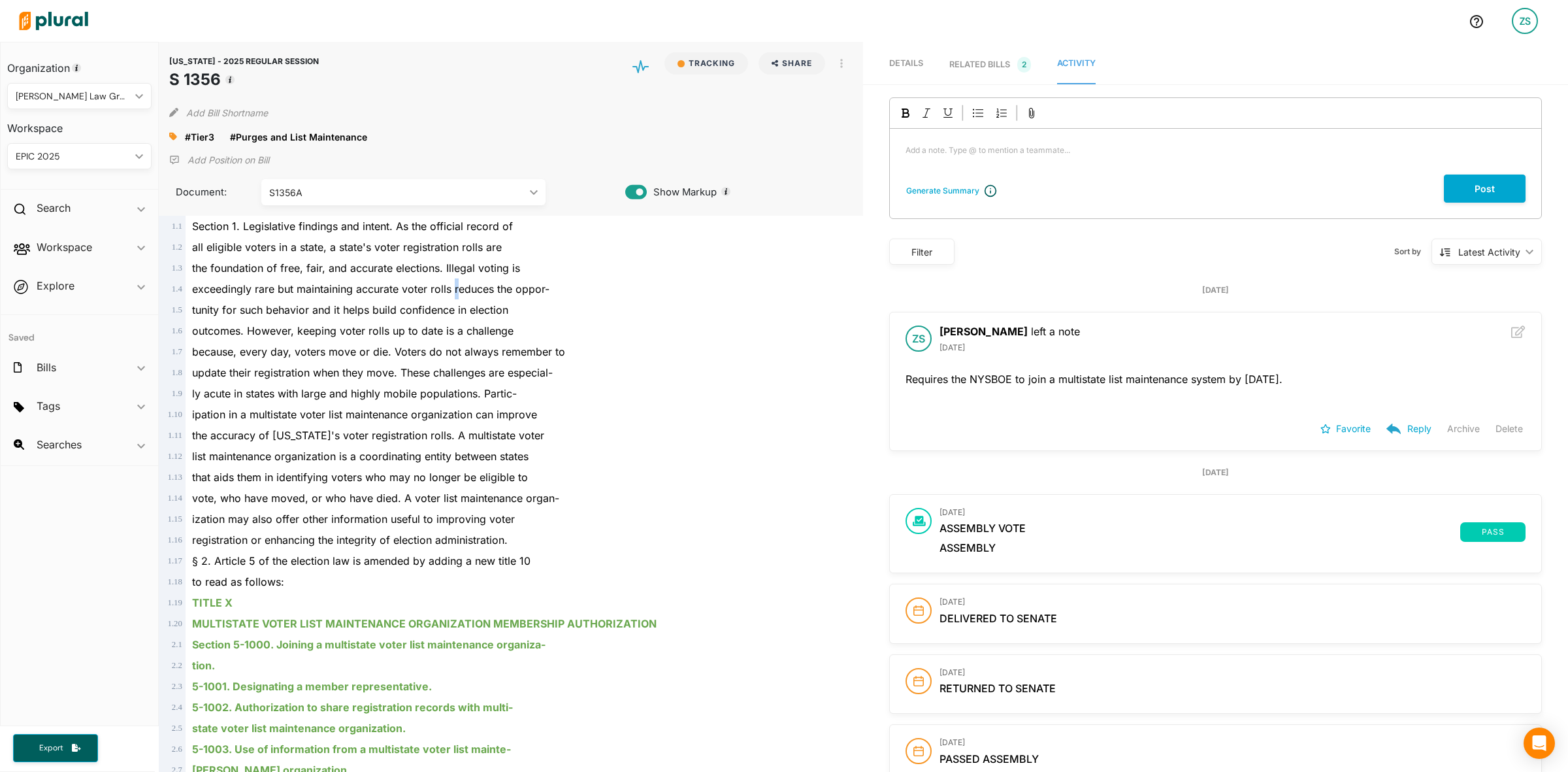
click at [458, 298] on div "exceedingly rare but maintaining accurate voter rolls reduces the oppor-" at bounding box center [517, 288] width 663 height 20
click at [413, 272] on span "the foundation of free, fair, and accurate elections. Illegal voting is" at bounding box center [356, 267] width 328 height 13
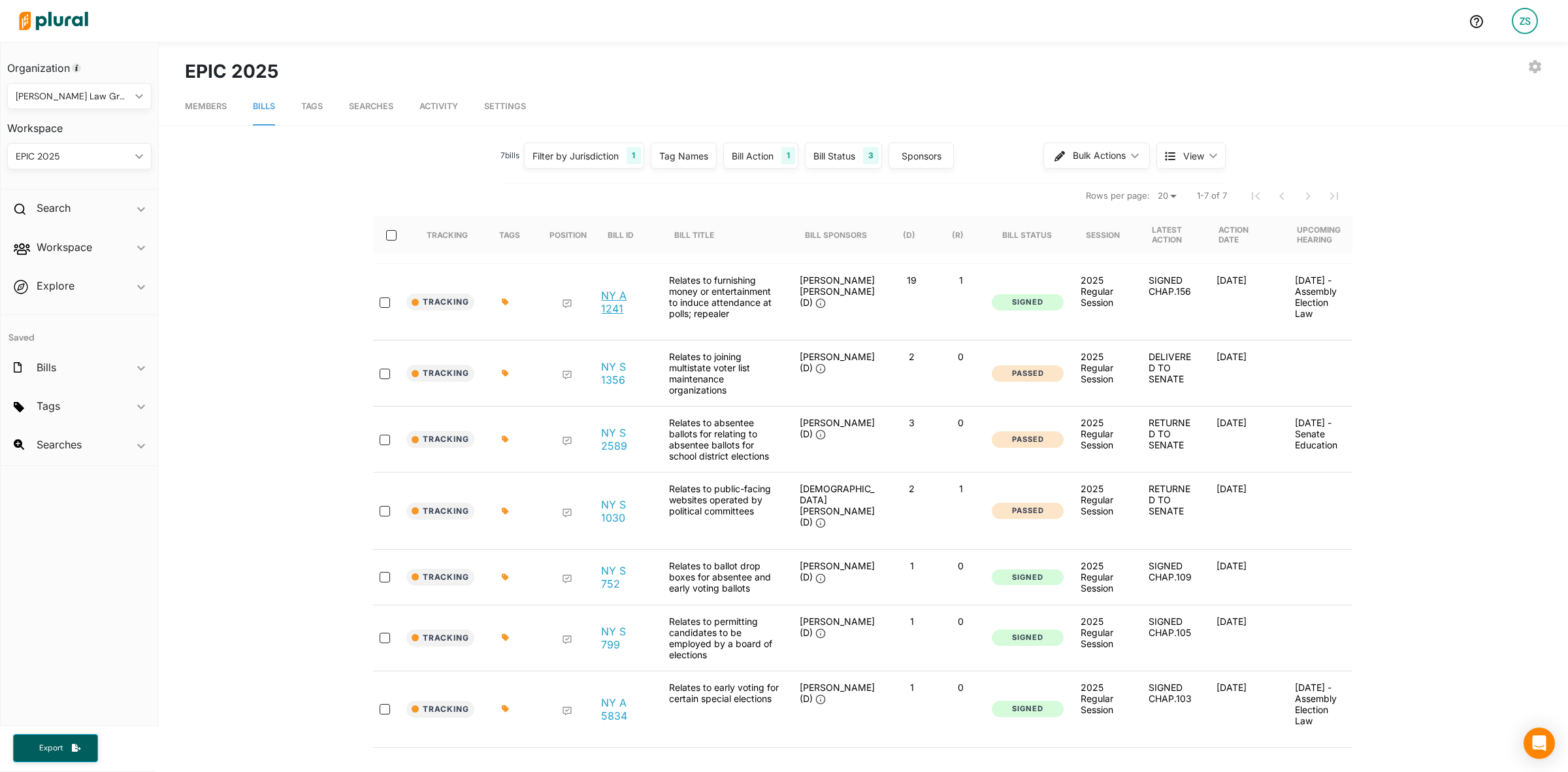
click at [614, 295] on link "NY A 1241" at bounding box center [624, 302] width 47 height 26
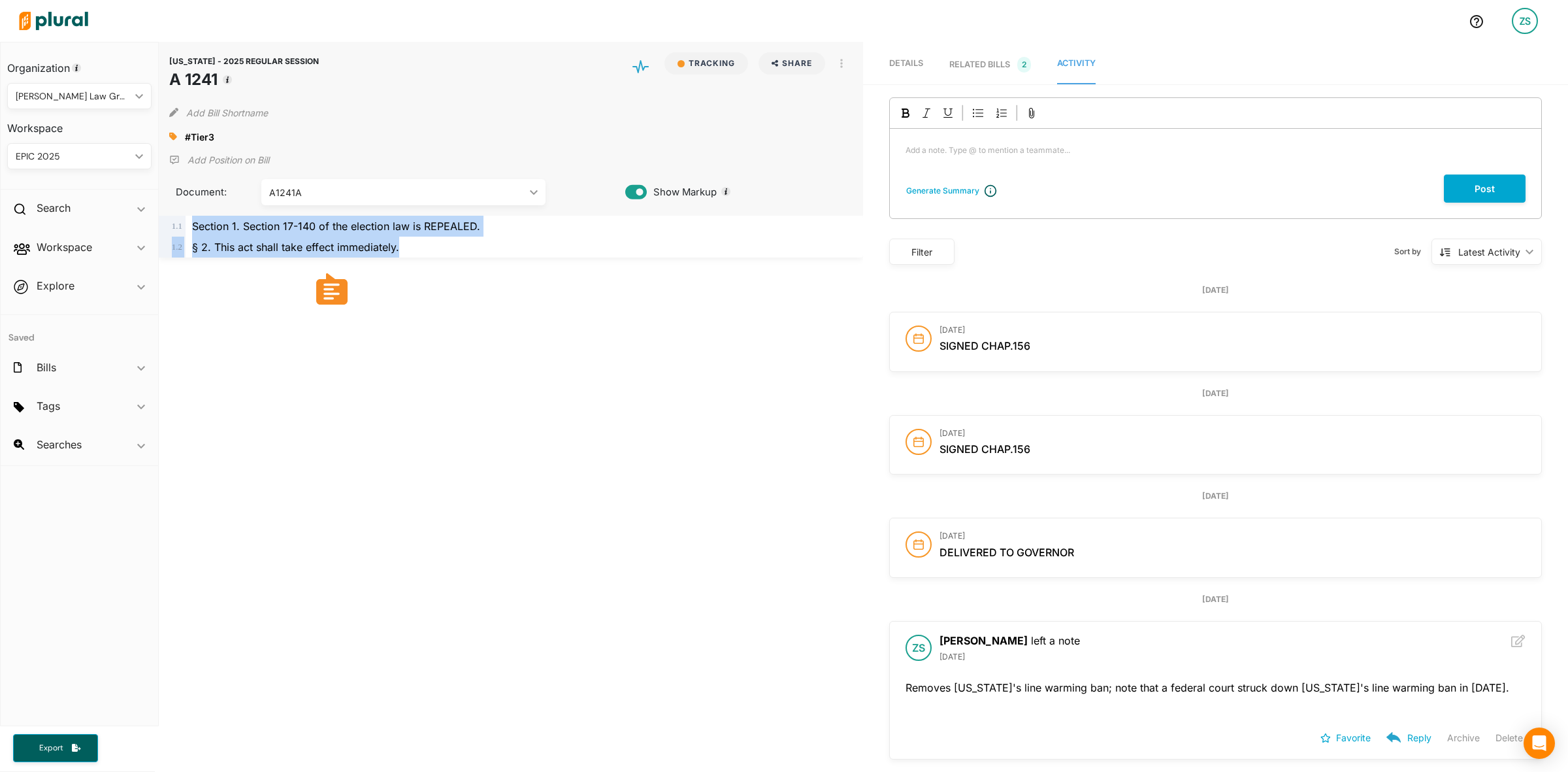
drag, startPoint x: 408, startPoint y: 248, endPoint x: 195, endPoint y: 226, distance: 214.1
click at [195, 226] on div "1 . 1 Section 1. Section 17-140 of the election law is REPEALED. 1 . 2 § 2. Thi…" at bounding box center [511, 236] width 695 height 42
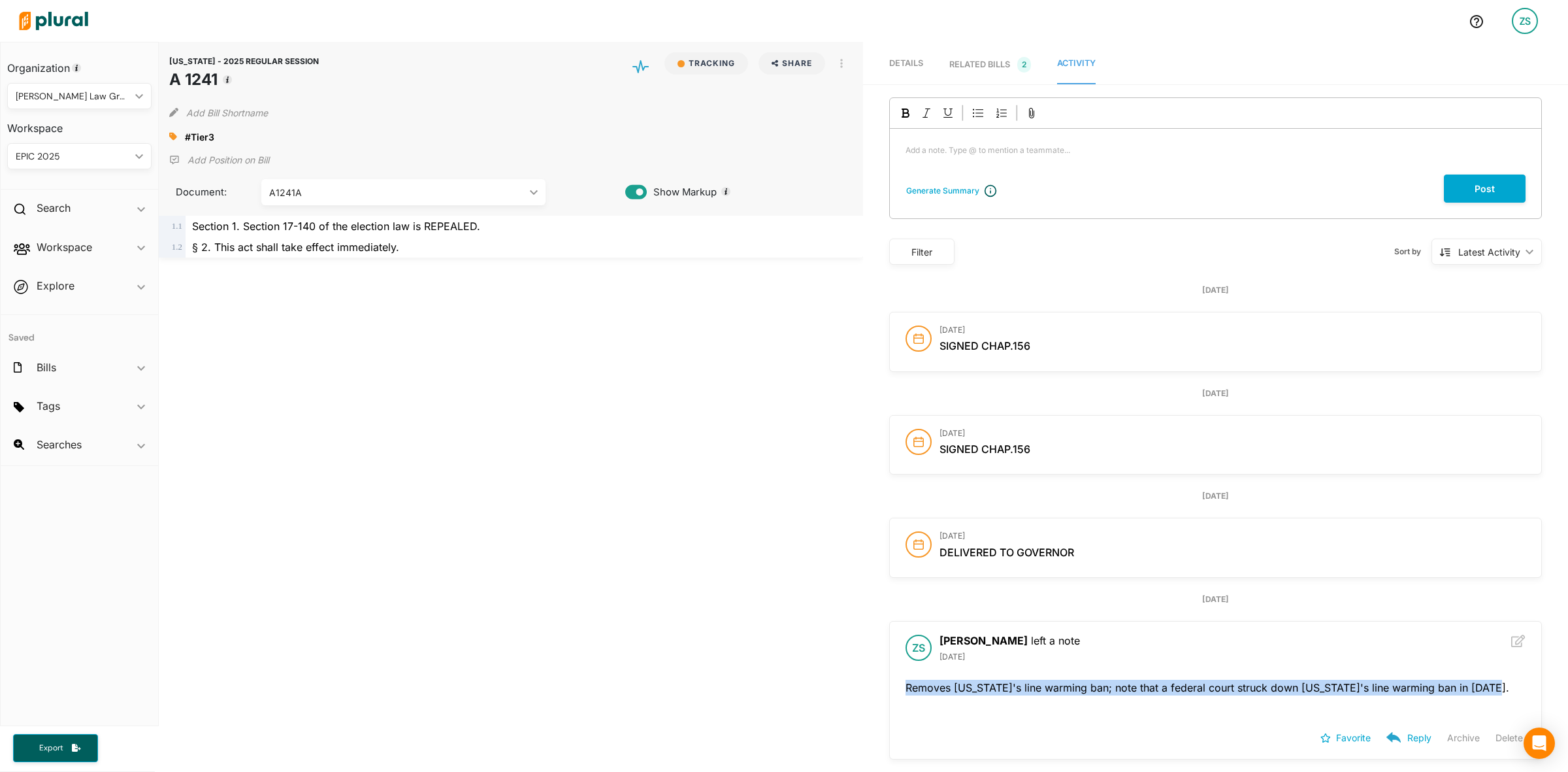
drag, startPoint x: 918, startPoint y: 695, endPoint x: 1514, endPoint y: 693, distance: 596.0
click at [1514, 693] on div "Removes New York's line warming ban; note that a federal court struck down New …" at bounding box center [1215, 697] width 651 height 36
copy p "Removes New York's line warming ban; note that a federal court struck down New …"
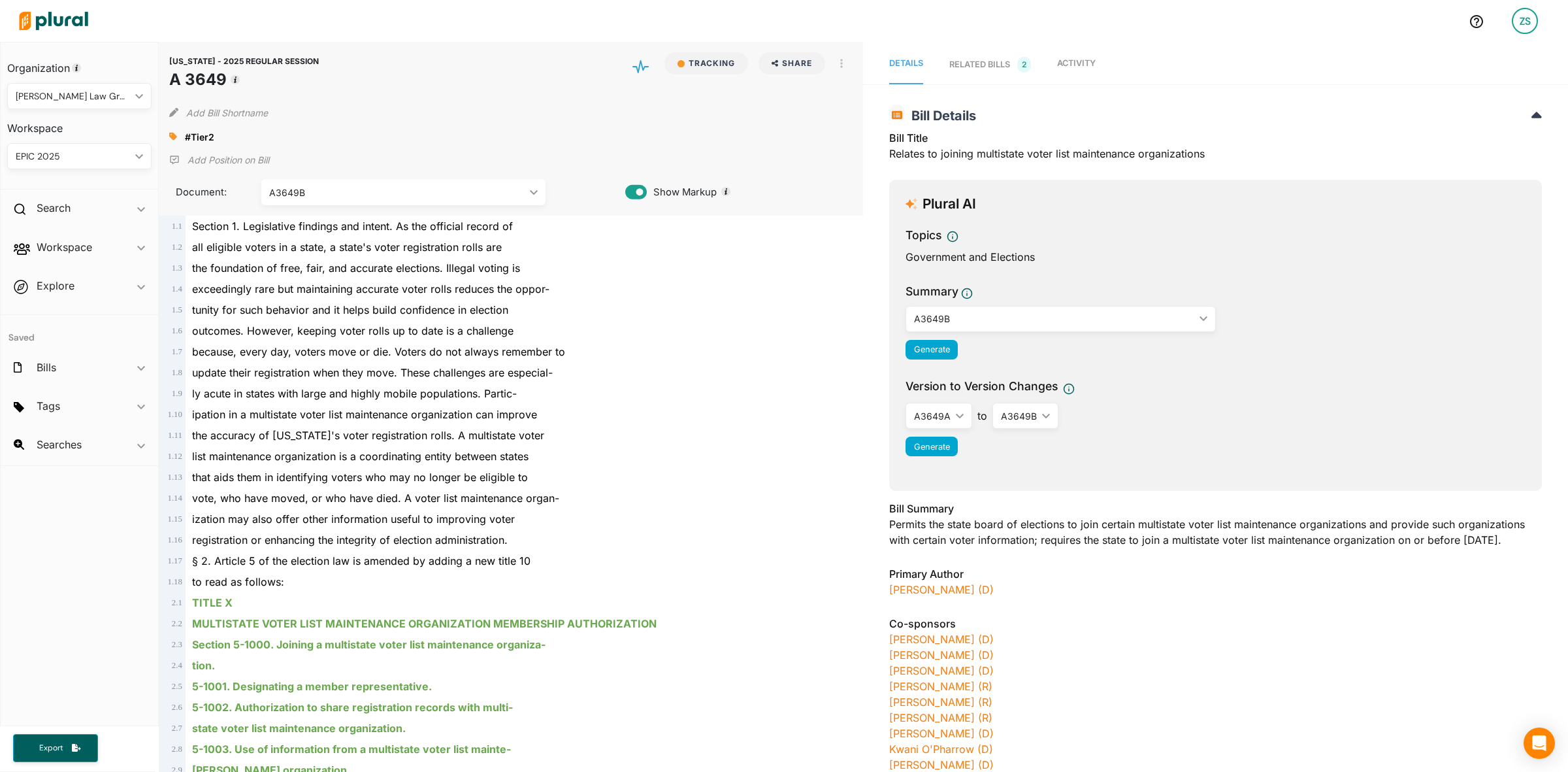
click at [1070, 72] on link "Activity" at bounding box center [1075, 64] width 38 height 39
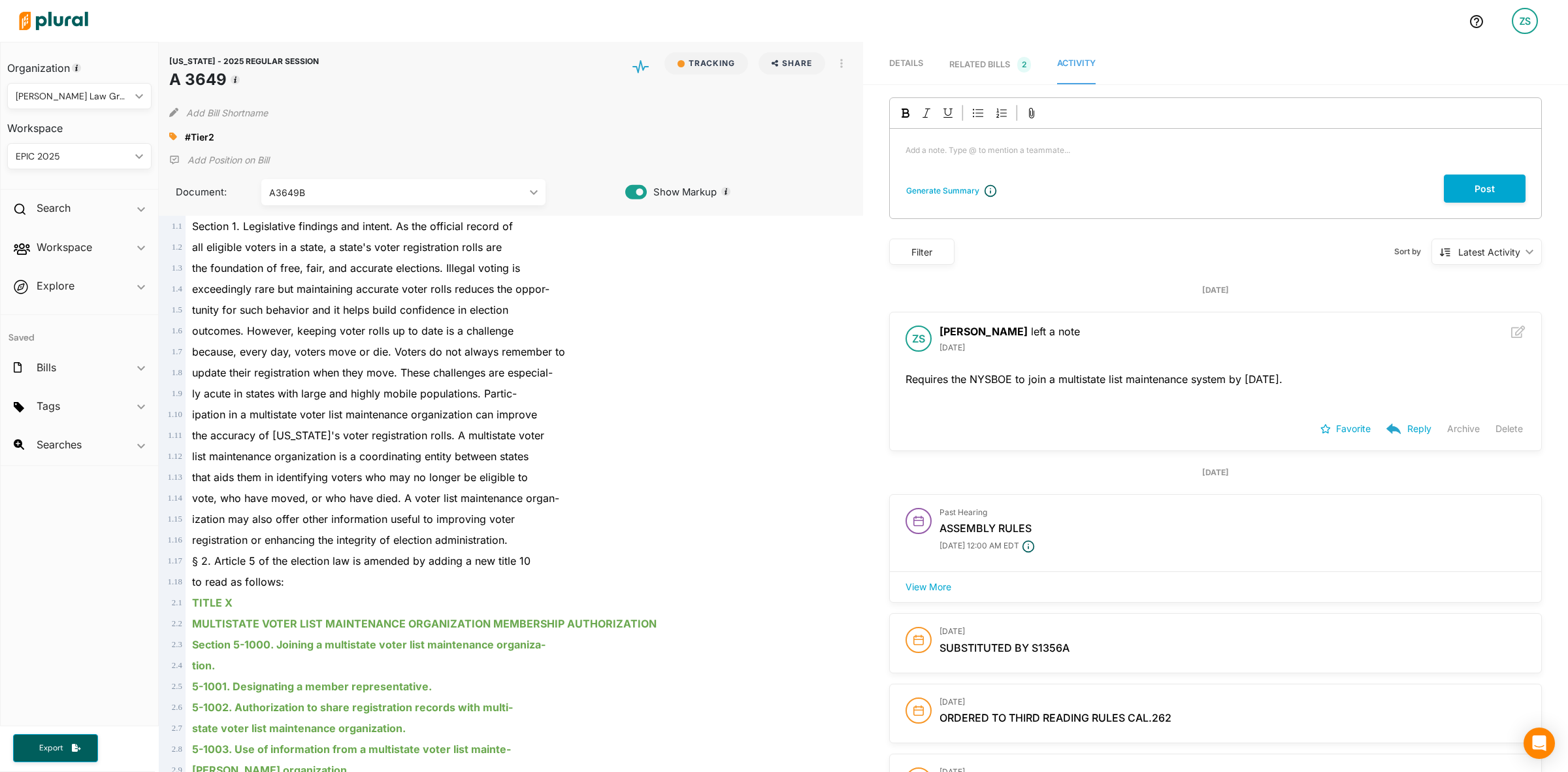
click at [976, 66] on div "RELATED BILLS 2" at bounding box center [990, 64] width 82 height 16
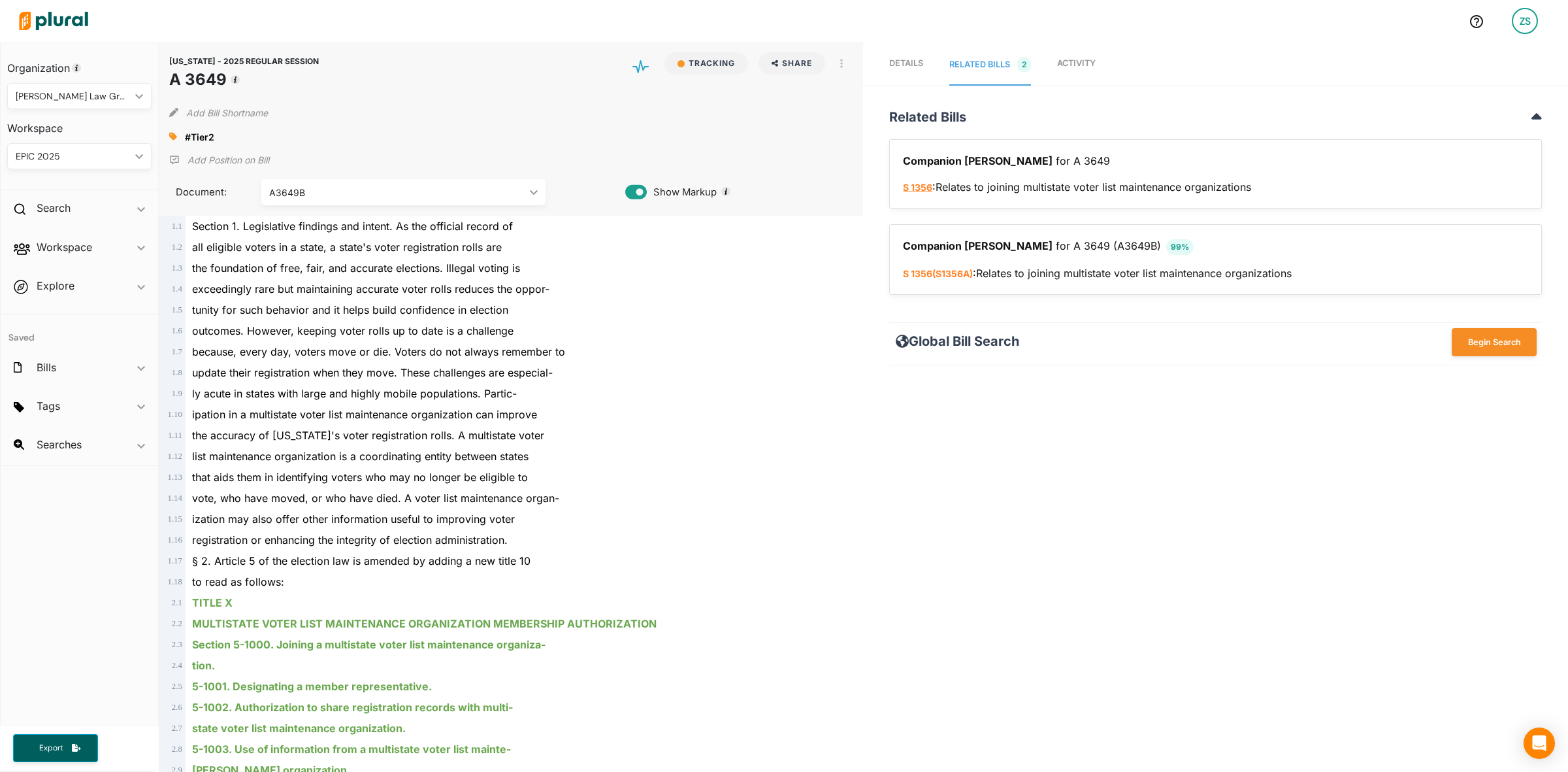
click at [919, 186] on link "S 1356" at bounding box center [917, 186] width 29 height 11
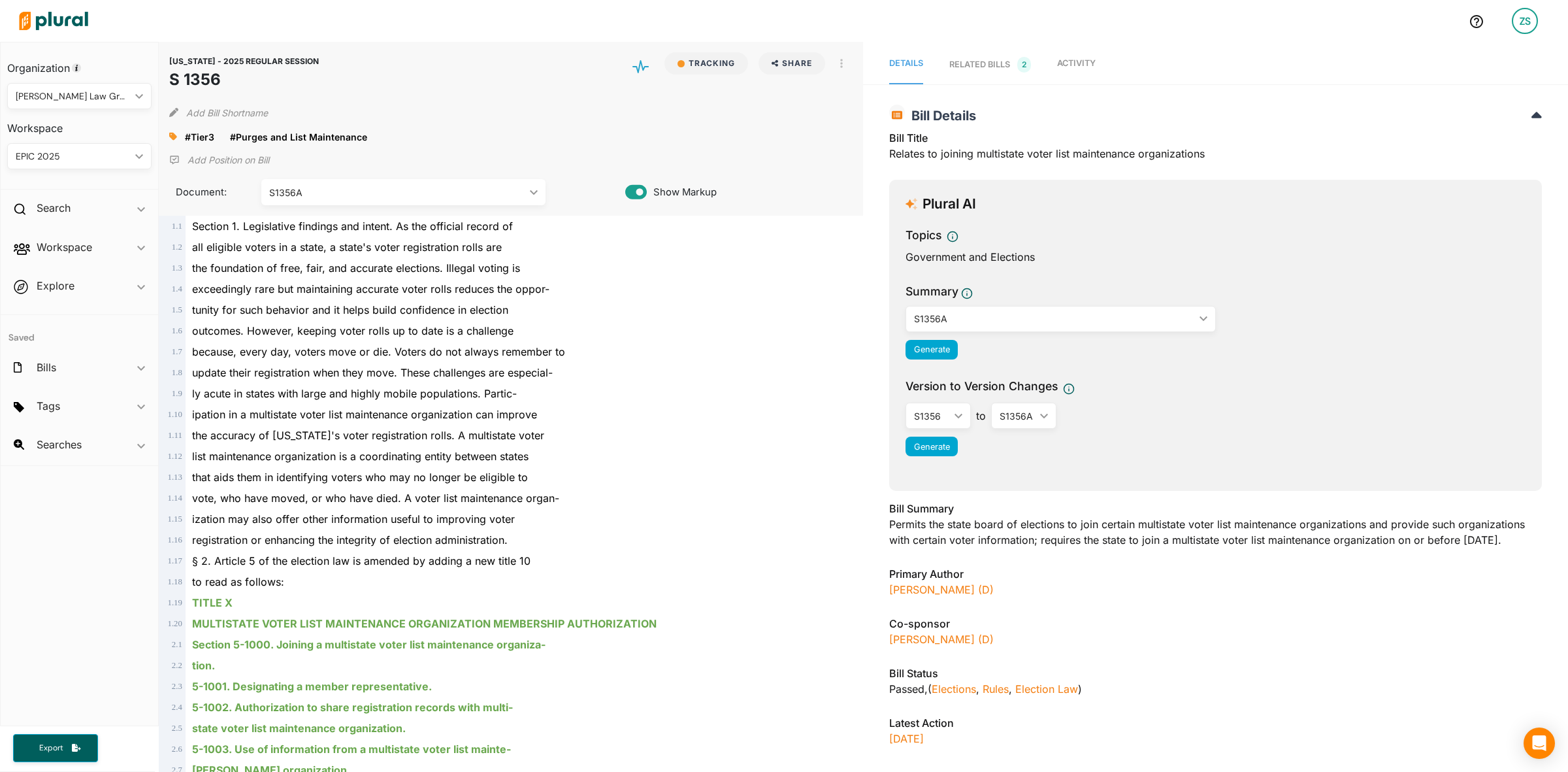
click at [1080, 61] on span "Activity" at bounding box center [1075, 63] width 38 height 10
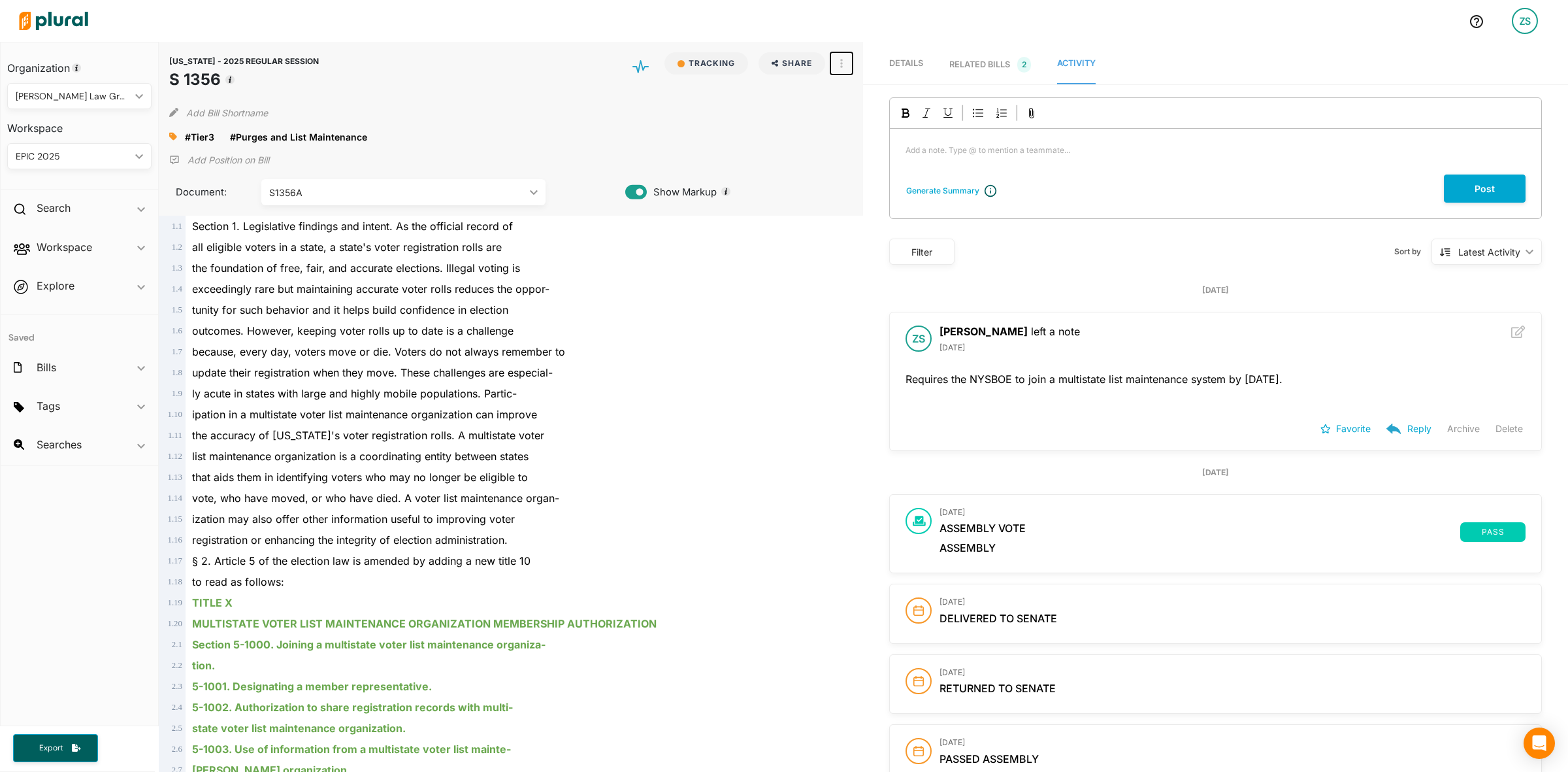
click at [831, 62] on button "button" at bounding box center [841, 63] width 22 height 22
click at [878, 117] on div "View Source" at bounding box center [897, 122] width 79 height 11
